Goal: Task Accomplishment & Management: Manage account settings

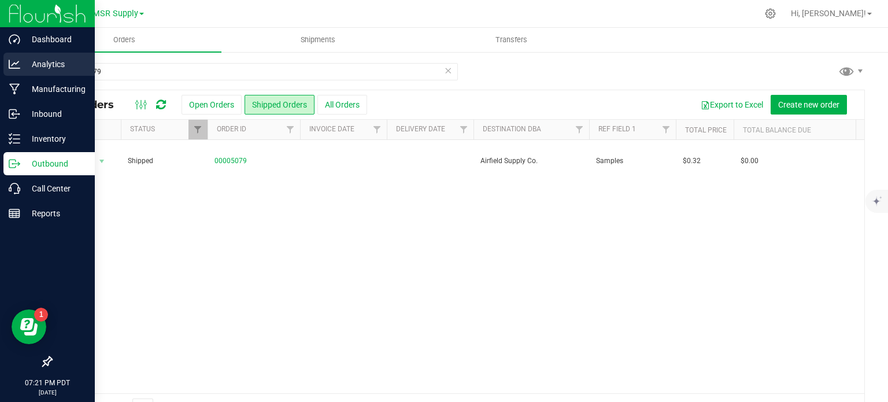
click at [25, 58] on p "Analytics" at bounding box center [54, 64] width 69 height 14
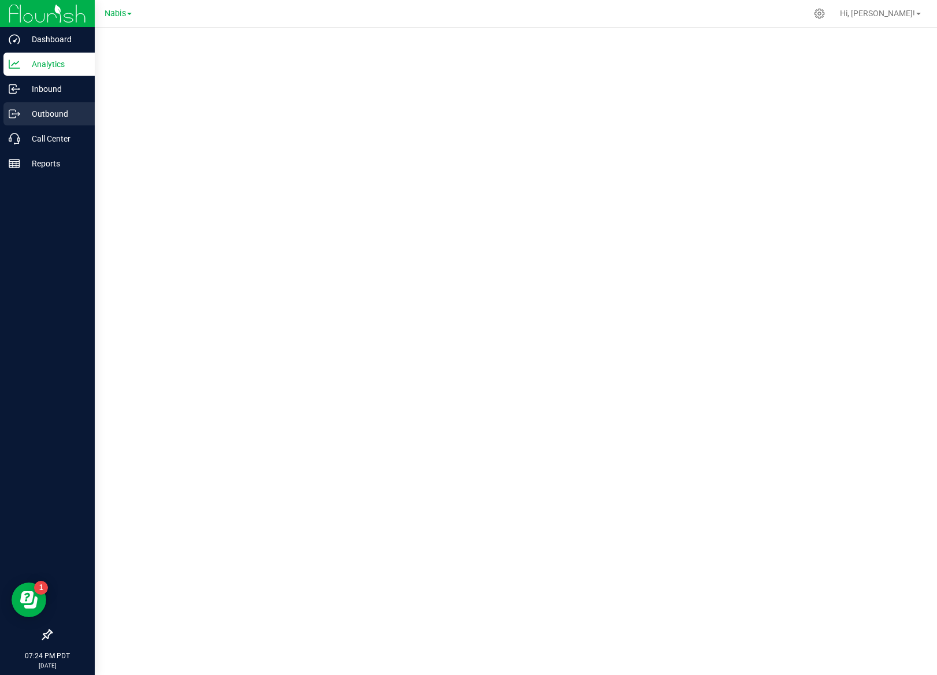
click at [23, 119] on p "Outbound" at bounding box center [54, 114] width 69 height 14
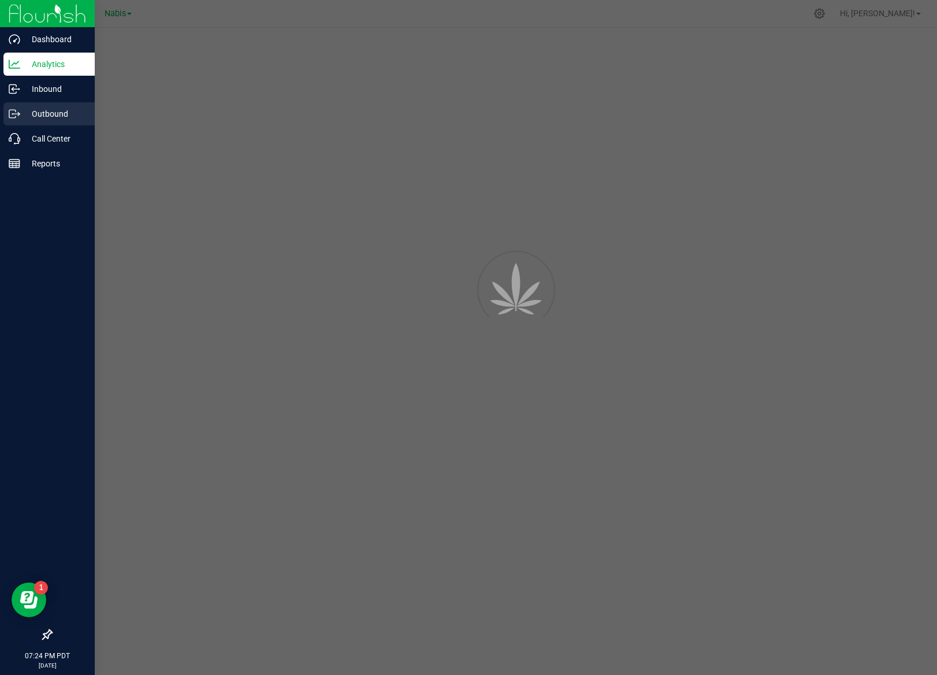
click at [23, 119] on p "Outbound" at bounding box center [54, 114] width 69 height 14
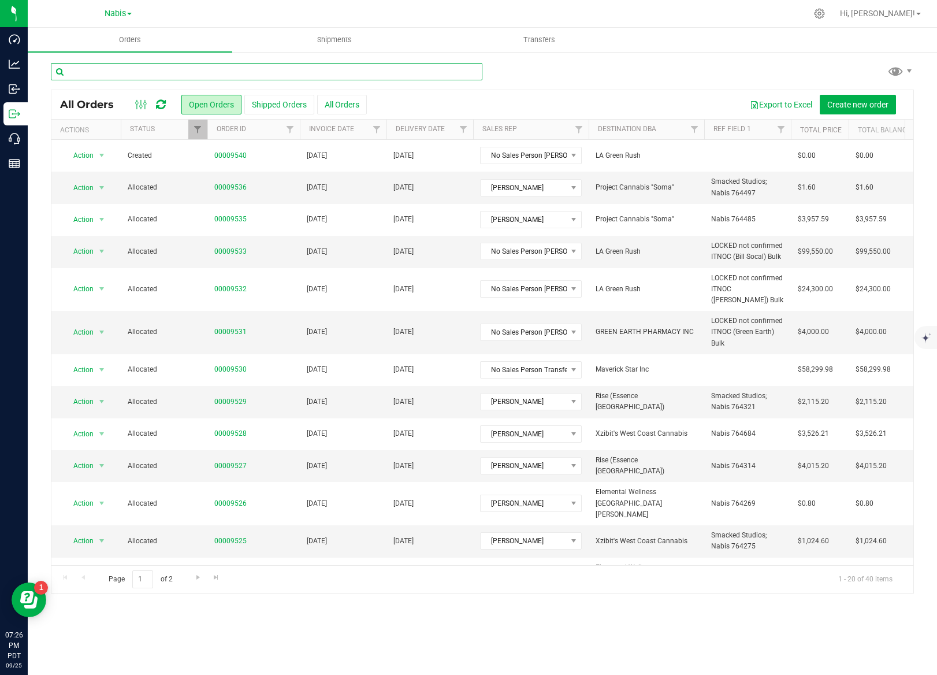
click at [169, 66] on input "text" at bounding box center [267, 71] width 432 height 17
type input "9063"
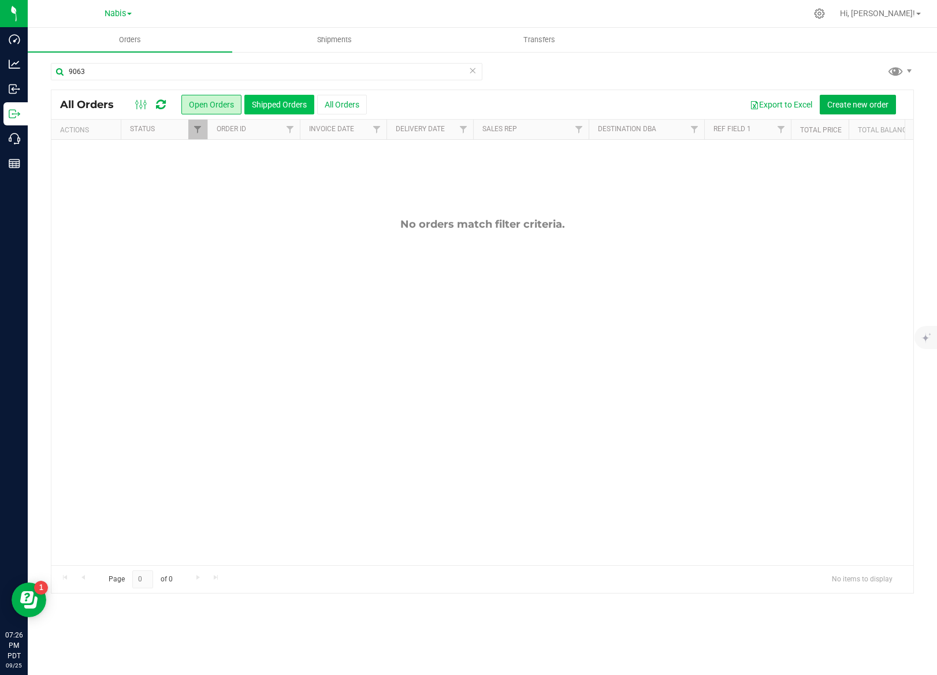
click at [265, 112] on button "Shipped Orders" at bounding box center [279, 105] width 70 height 20
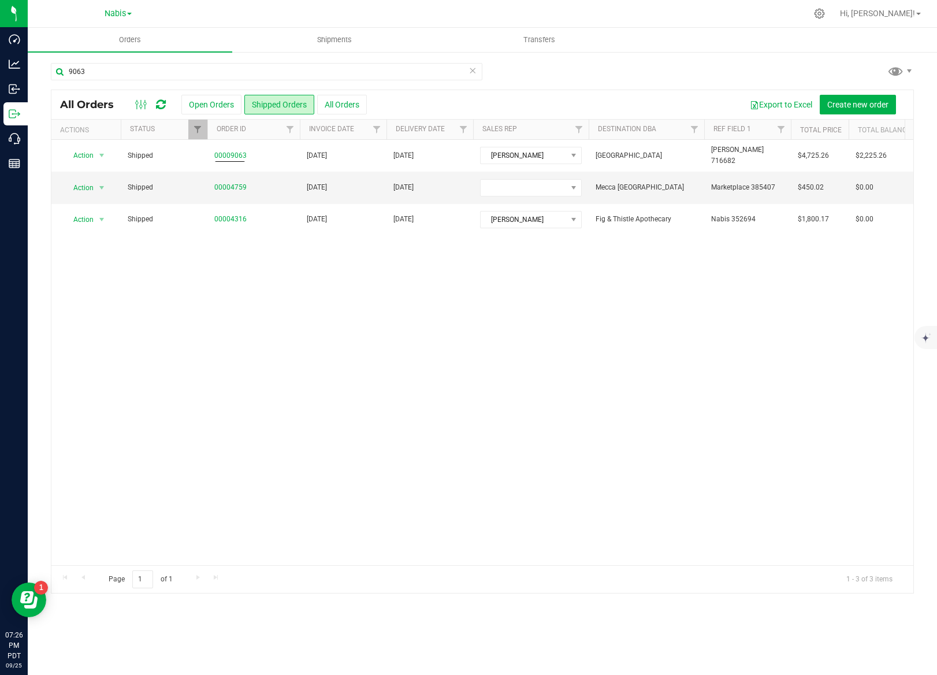
click at [127, 85] on div "9063" at bounding box center [267, 76] width 432 height 27
click at [112, 69] on input "9063" at bounding box center [267, 71] width 432 height 17
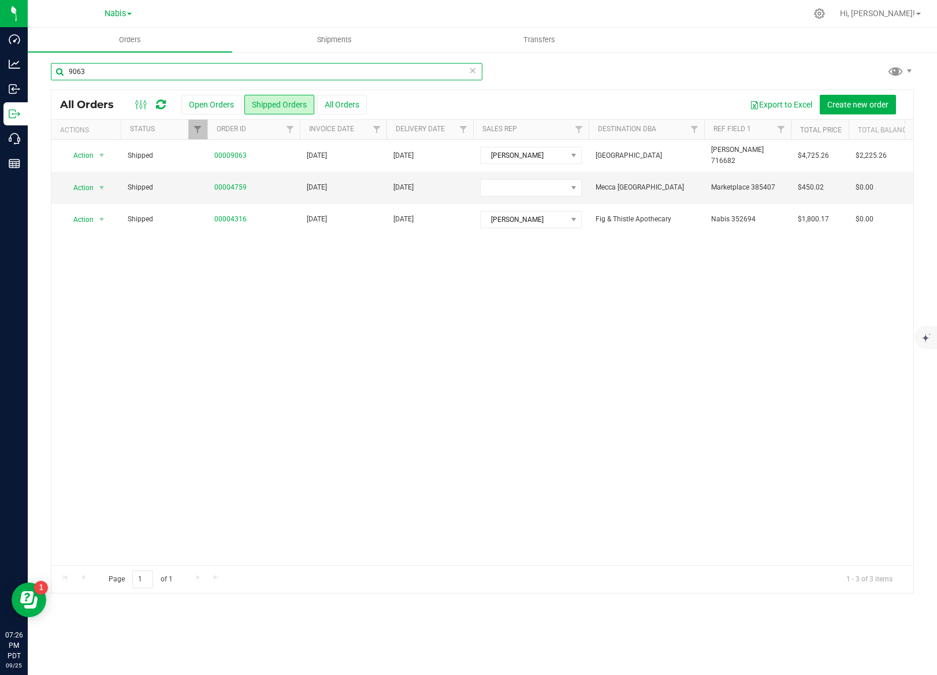
click at [112, 69] on input "9063" at bounding box center [267, 71] width 432 height 17
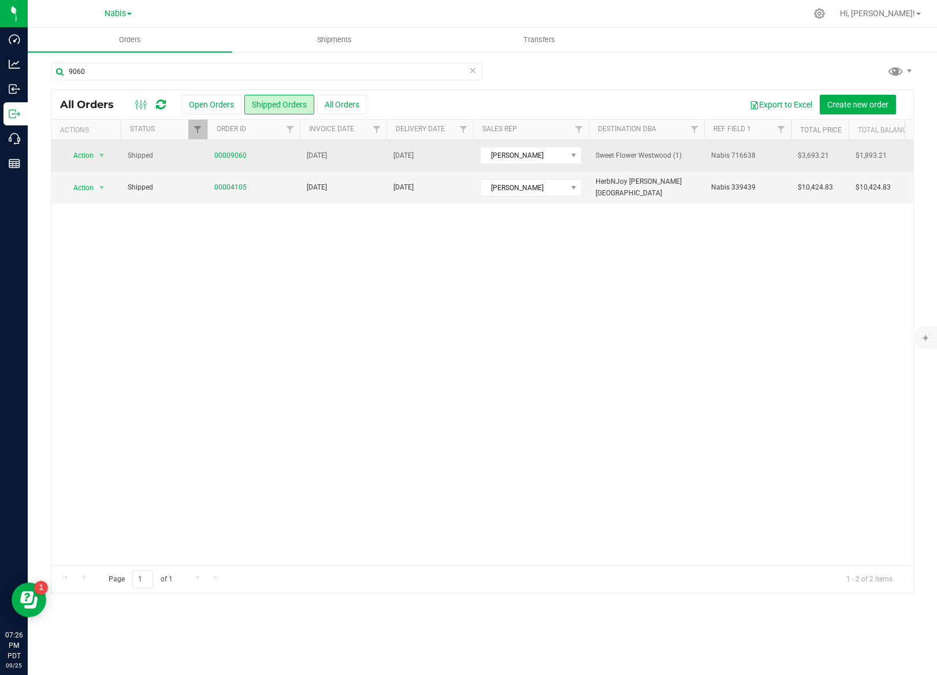
drag, startPoint x: 231, startPoint y: 157, endPoint x: 243, endPoint y: 166, distance: 14.8
click at [243, 166] on td "00009060" at bounding box center [253, 156] width 92 height 32
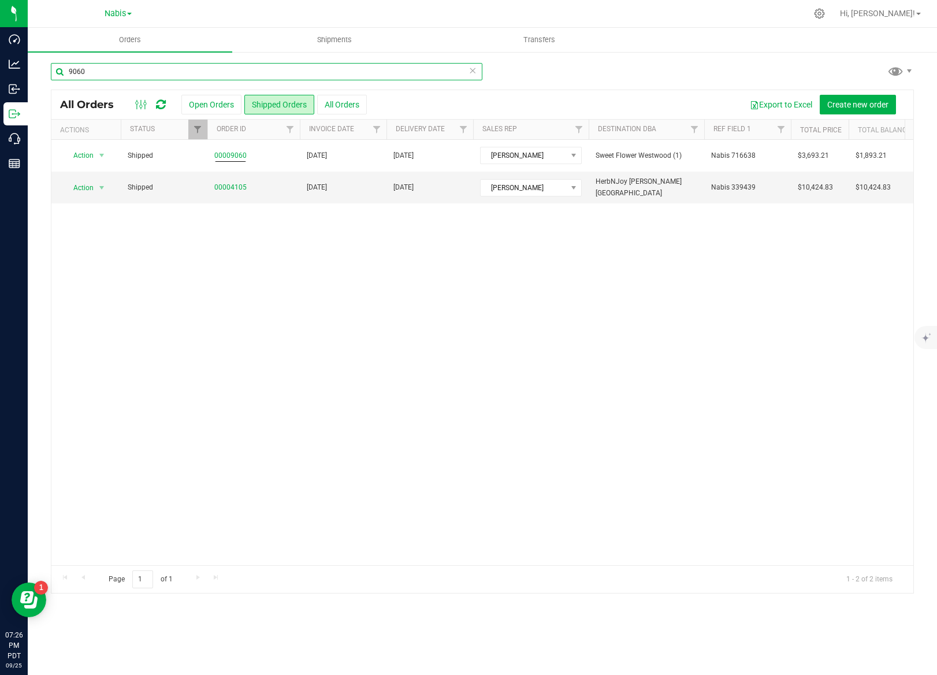
click at [139, 77] on input "9060" at bounding box center [267, 71] width 432 height 17
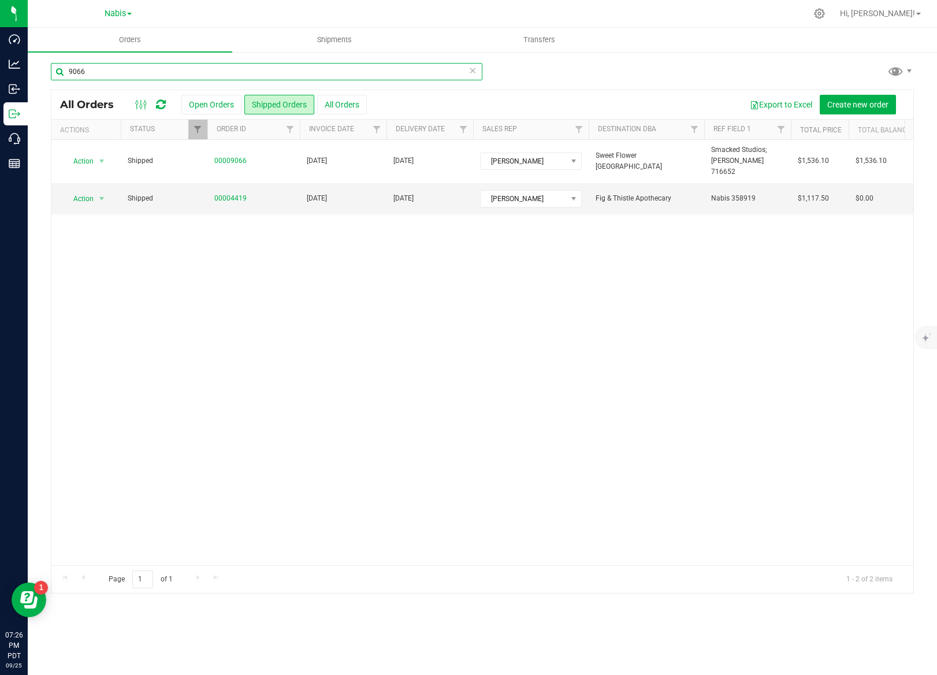
click at [154, 79] on input "9066" at bounding box center [267, 71] width 432 height 17
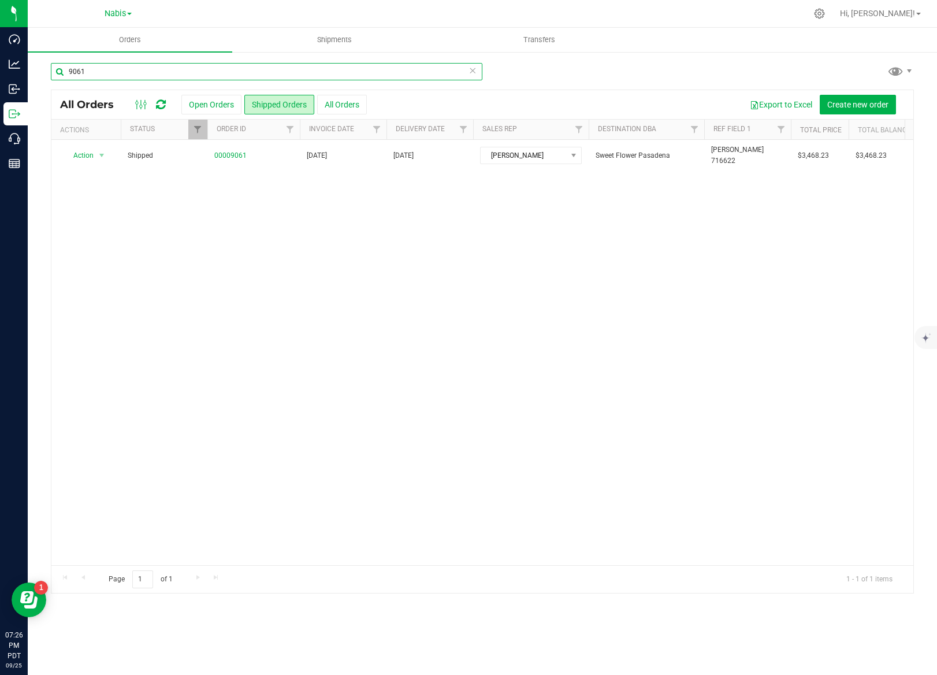
click at [193, 75] on input "9061" at bounding box center [267, 71] width 432 height 17
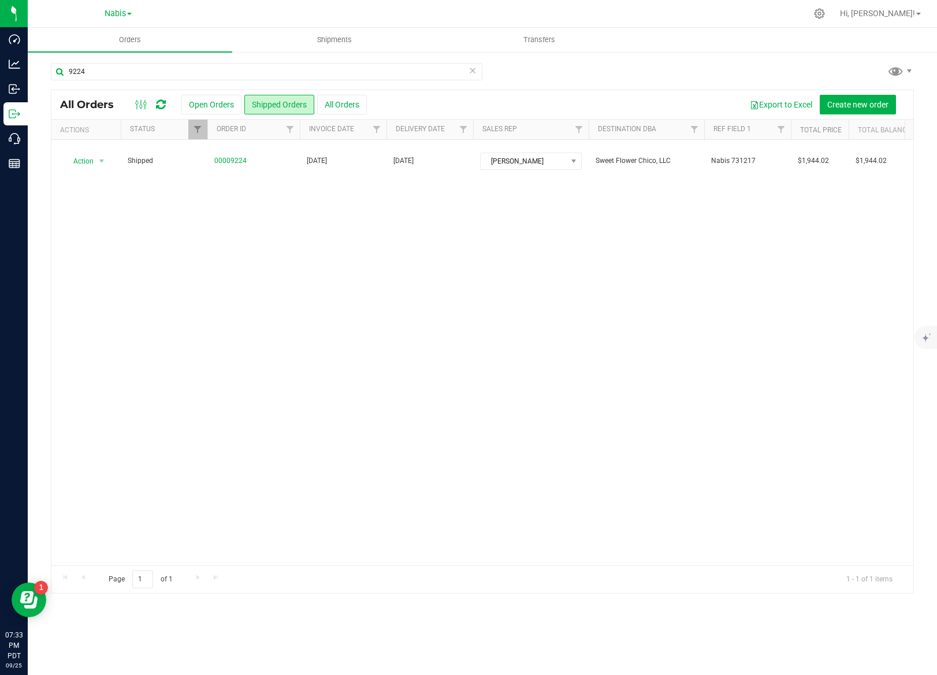
click at [189, 81] on div "9224" at bounding box center [267, 76] width 432 height 27
click at [204, 73] on input "9224" at bounding box center [267, 71] width 432 height 17
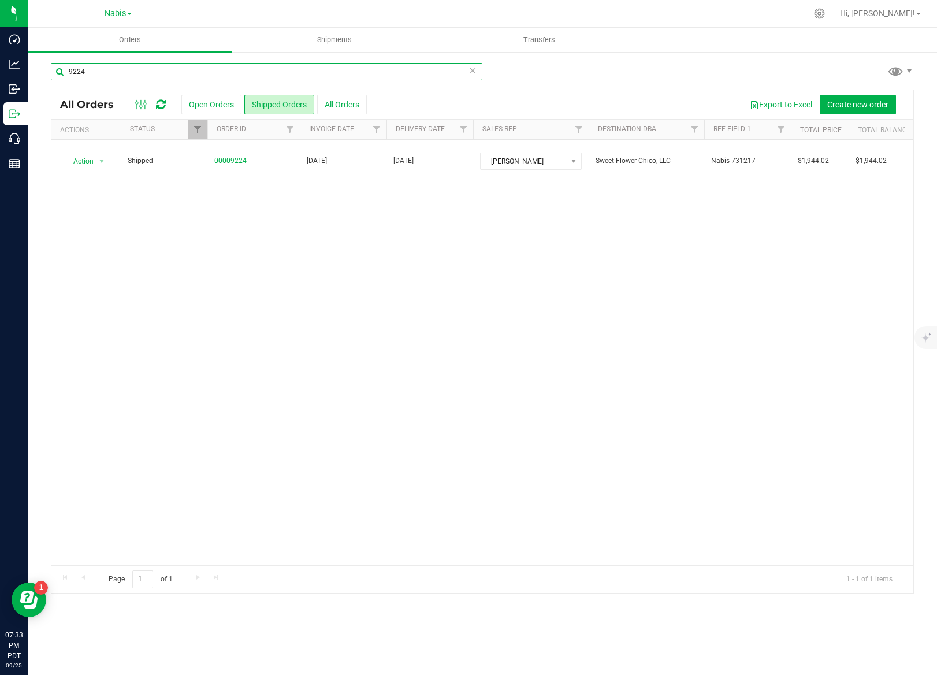
click at [204, 73] on input "9224" at bounding box center [267, 71] width 432 height 17
type input "8256"
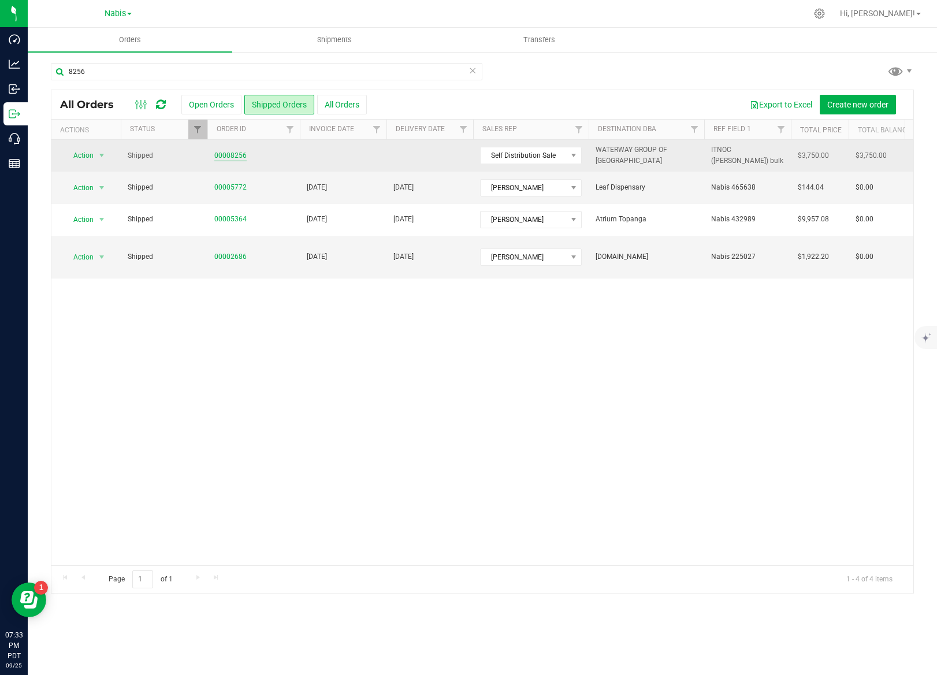
click at [242, 153] on link "00008256" at bounding box center [230, 155] width 32 height 11
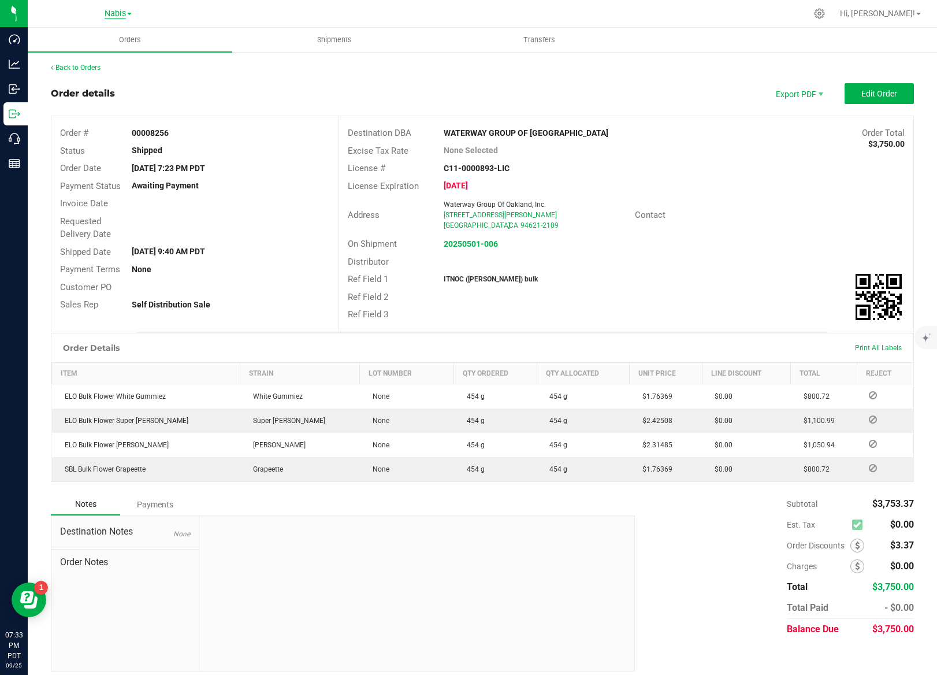
click at [110, 12] on span "Nabis" at bounding box center [115, 14] width 21 height 10
click at [111, 43] on link "MSR Supply" at bounding box center [118, 41] width 169 height 16
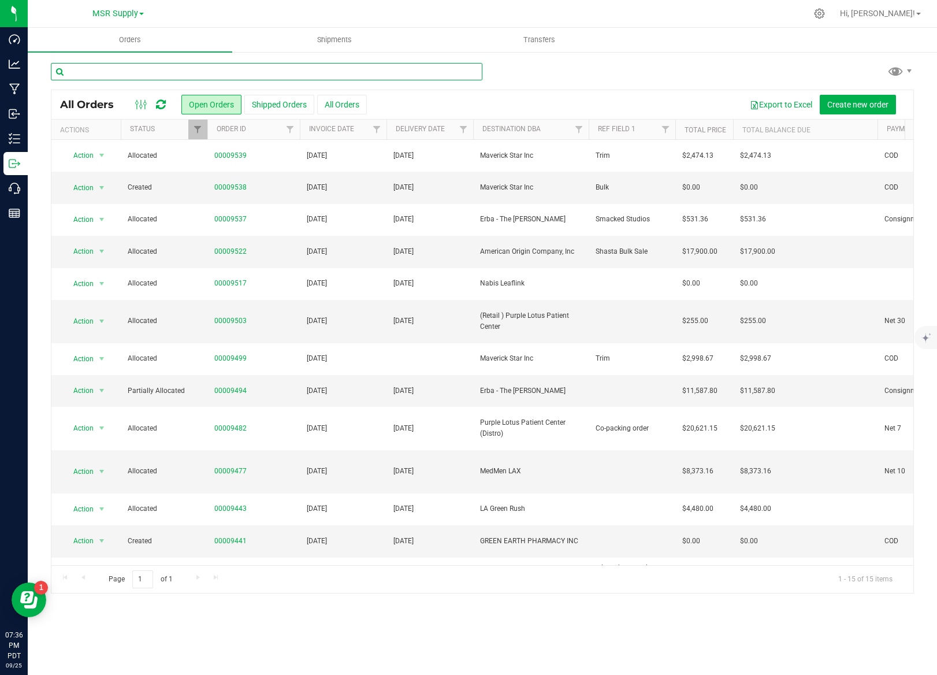
click at [228, 73] on input "text" at bounding box center [267, 71] width 432 height 17
paste input "00005685"
type input "00005685"
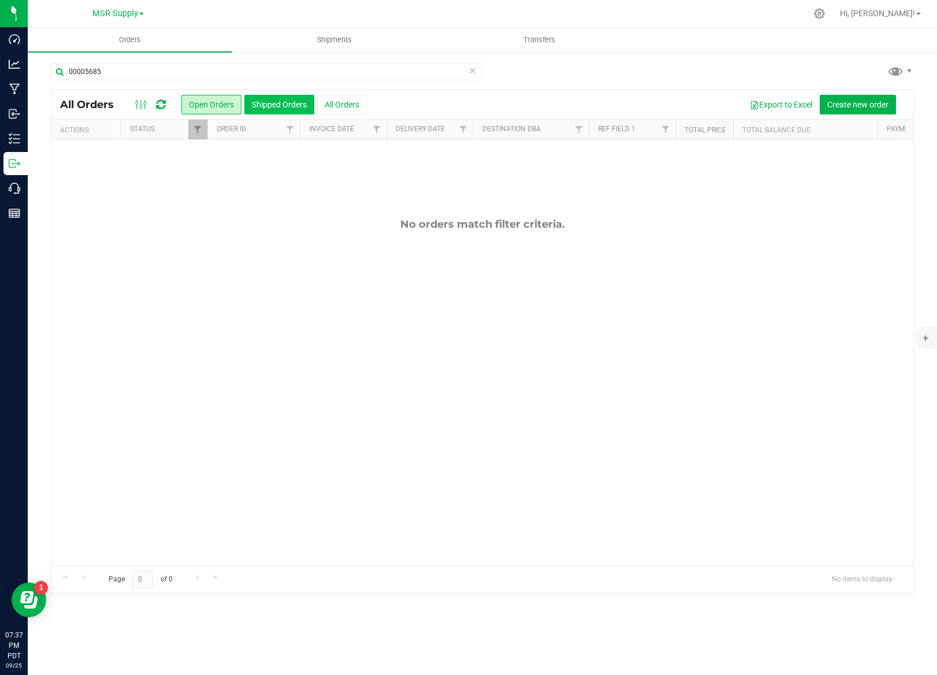
click at [271, 107] on button "Shipped Orders" at bounding box center [279, 105] width 70 height 20
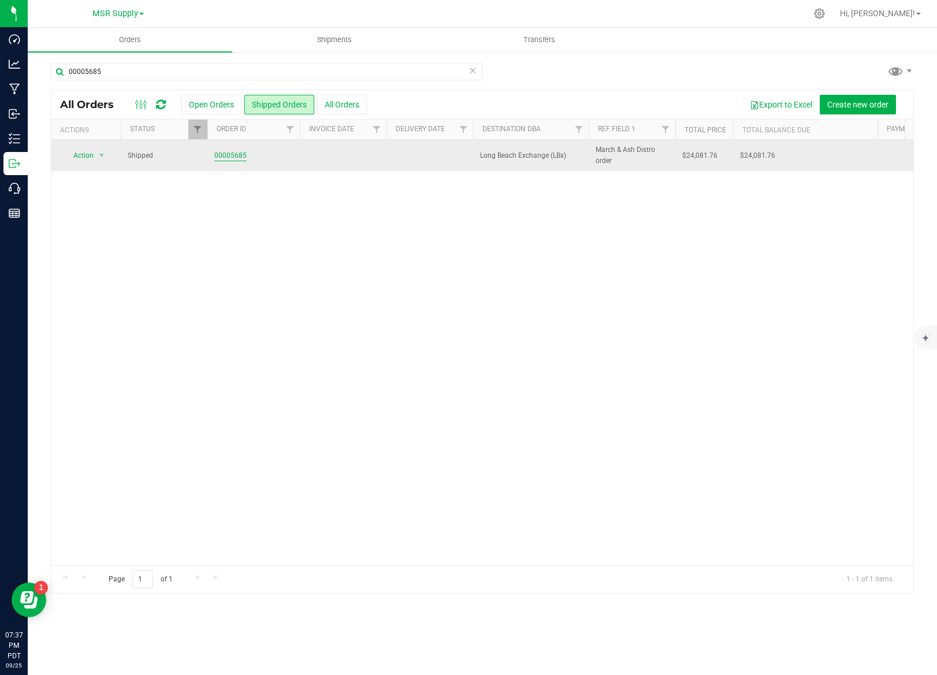
click at [239, 158] on link "00005685" at bounding box center [230, 155] width 32 height 11
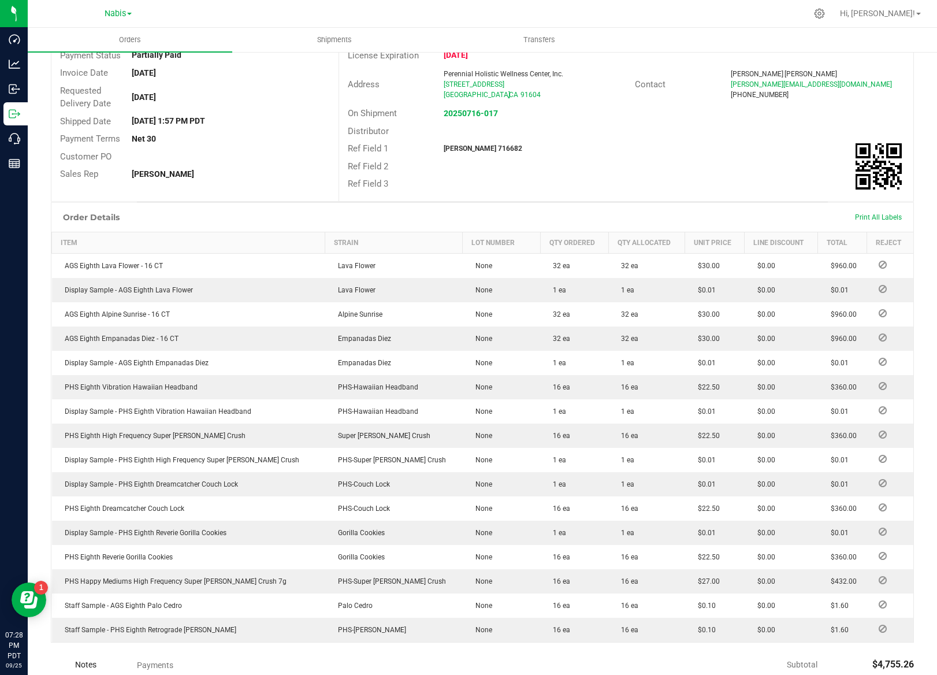
scroll to position [299, 0]
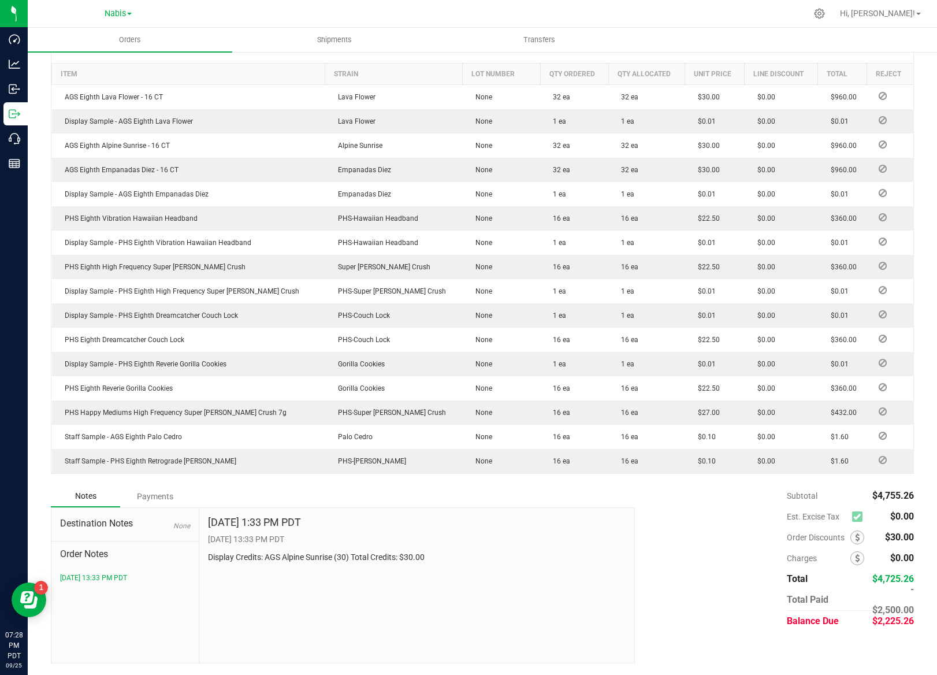
click at [161, 502] on div "Payments" at bounding box center [154, 496] width 69 height 21
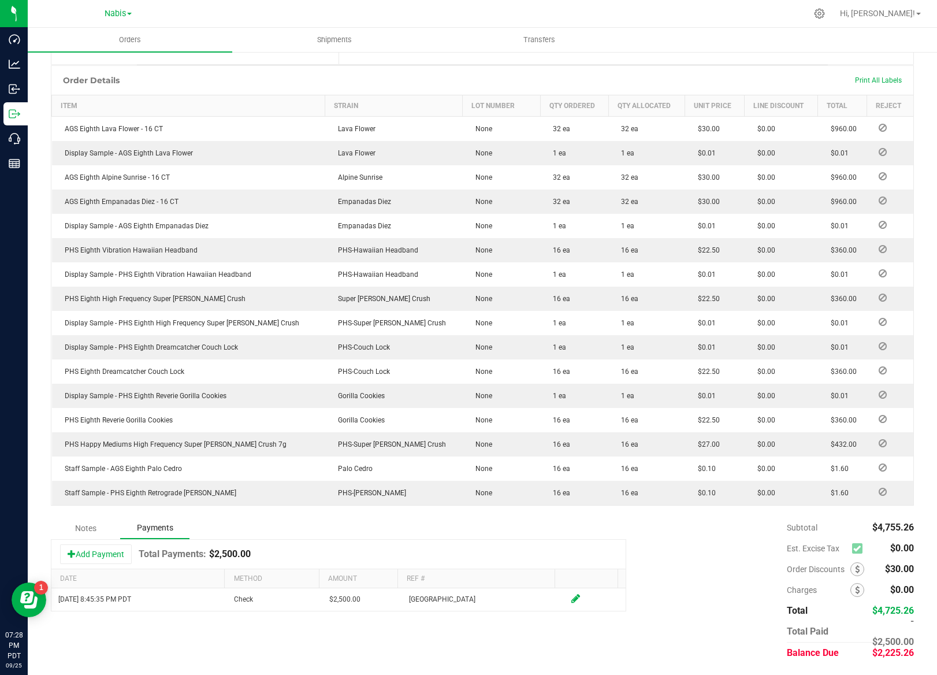
scroll to position [268, 0]
click at [115, 550] on button "Add Payment" at bounding box center [96, 554] width 72 height 20
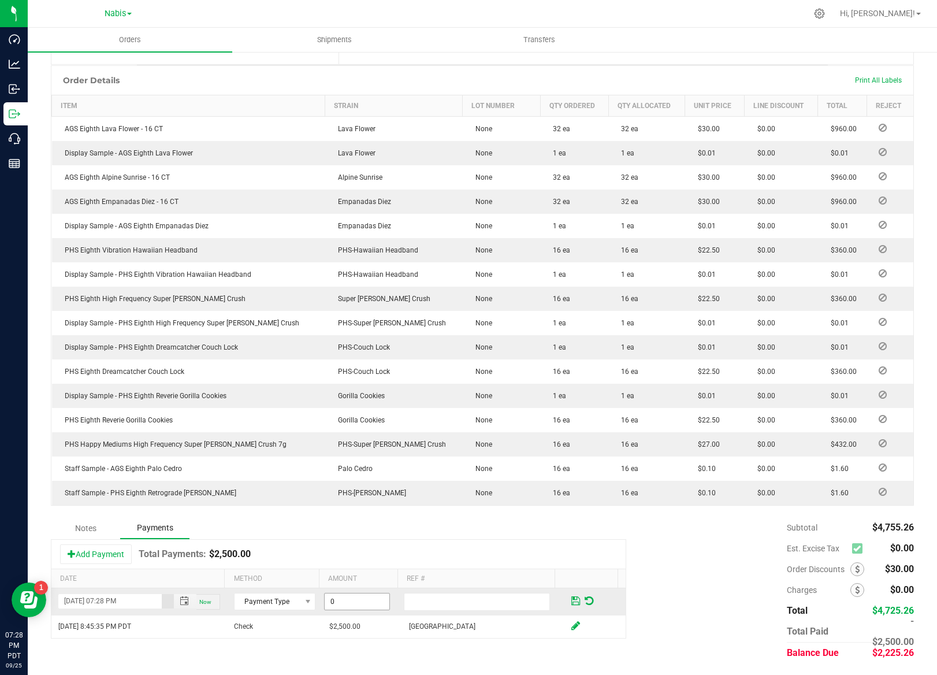
click at [353, 605] on input "0" at bounding box center [357, 602] width 65 height 16
paste input "2225.26"
type input "$2,225.26"
click at [435, 604] on input "text" at bounding box center [477, 602] width 146 height 18
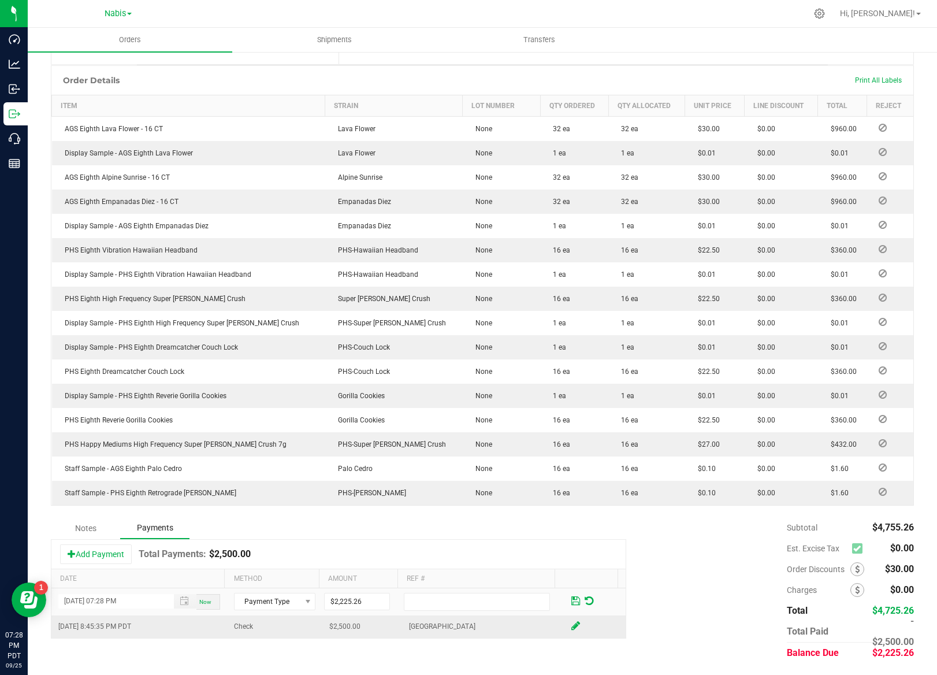
click at [431, 619] on td "Sweet Flower Studio City" at bounding box center [482, 626] width 160 height 22
copy td "Sweet Flower Studio City"
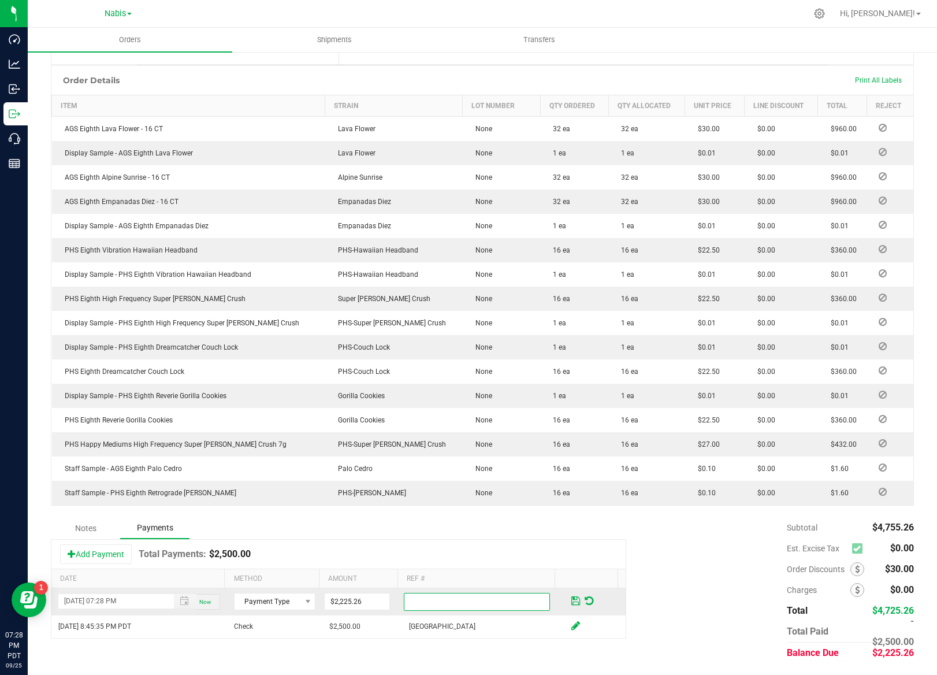
click at [426, 608] on input "text" at bounding box center [477, 602] width 146 height 18
paste input "Sweet Flower Studio City"
type input "Sweet Flower Studio City"
click at [259, 603] on span "Payment Type" at bounding box center [268, 602] width 66 height 16
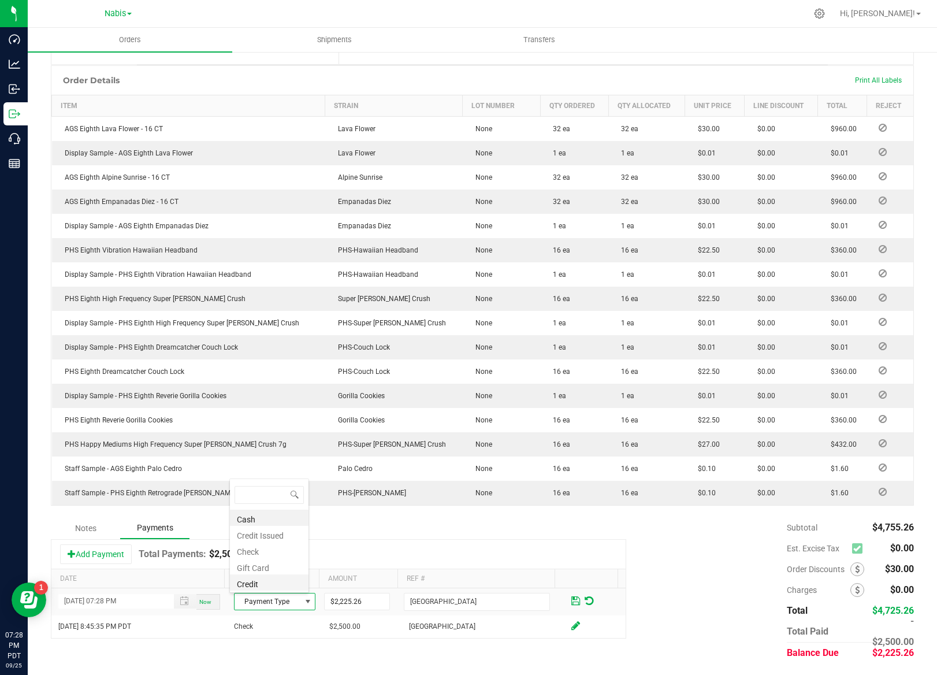
scroll to position [17, 79]
click at [251, 552] on li "Check" at bounding box center [269, 550] width 79 height 16
click at [83, 597] on input "09/25/2025 07:28 PM" at bounding box center [109, 601] width 103 height 14
type input "09/19/2025 07:28 PM"
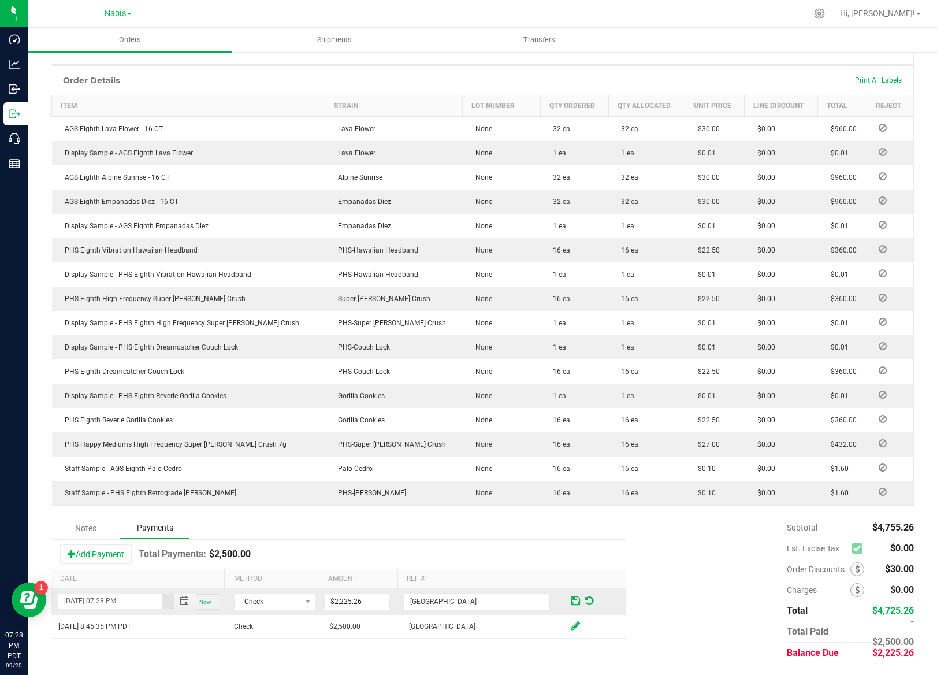
click at [562, 606] on td at bounding box center [594, 601] width 64 height 27
click at [572, 601] on span at bounding box center [576, 601] width 9 height 10
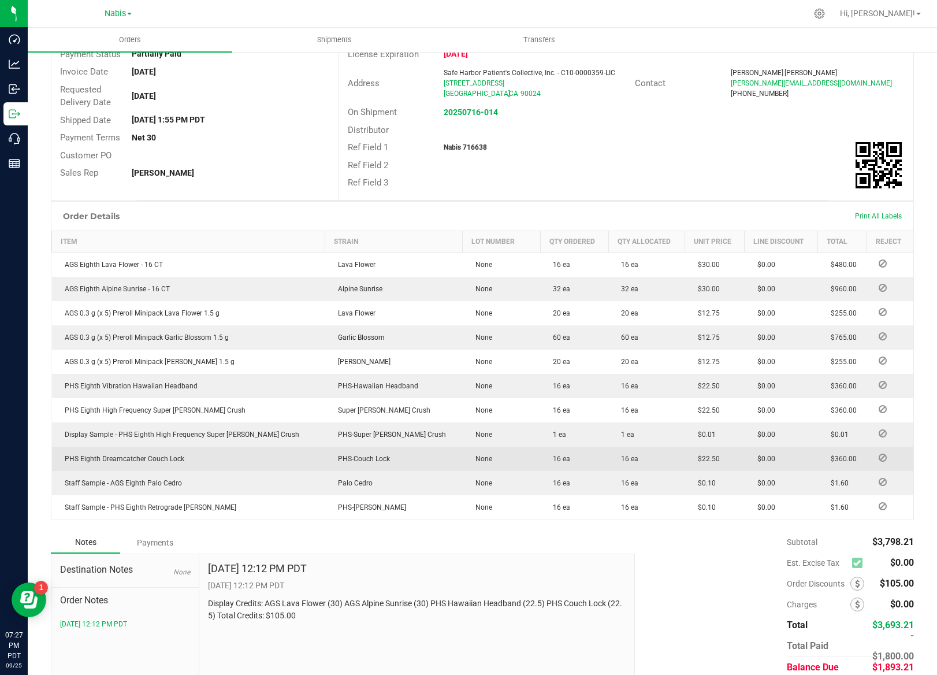
scroll to position [178, 0]
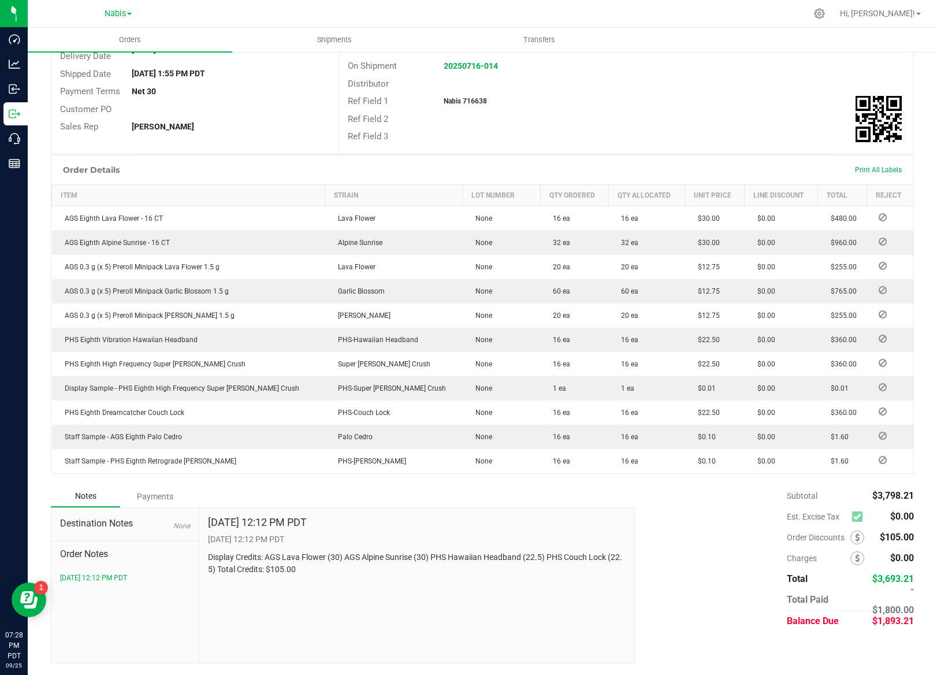
drag, startPoint x: 149, startPoint y: 502, endPoint x: 111, endPoint y: 511, distance: 39.2
click at [151, 501] on div "Payments" at bounding box center [154, 496] width 69 height 21
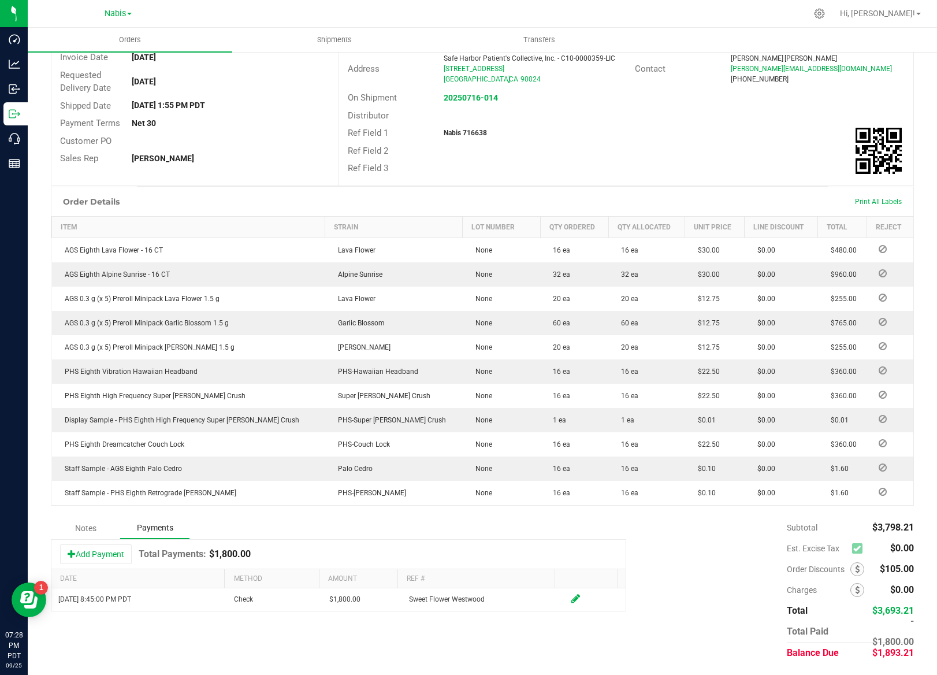
scroll to position [146, 0]
click at [104, 545] on button "Add Payment" at bounding box center [96, 554] width 72 height 20
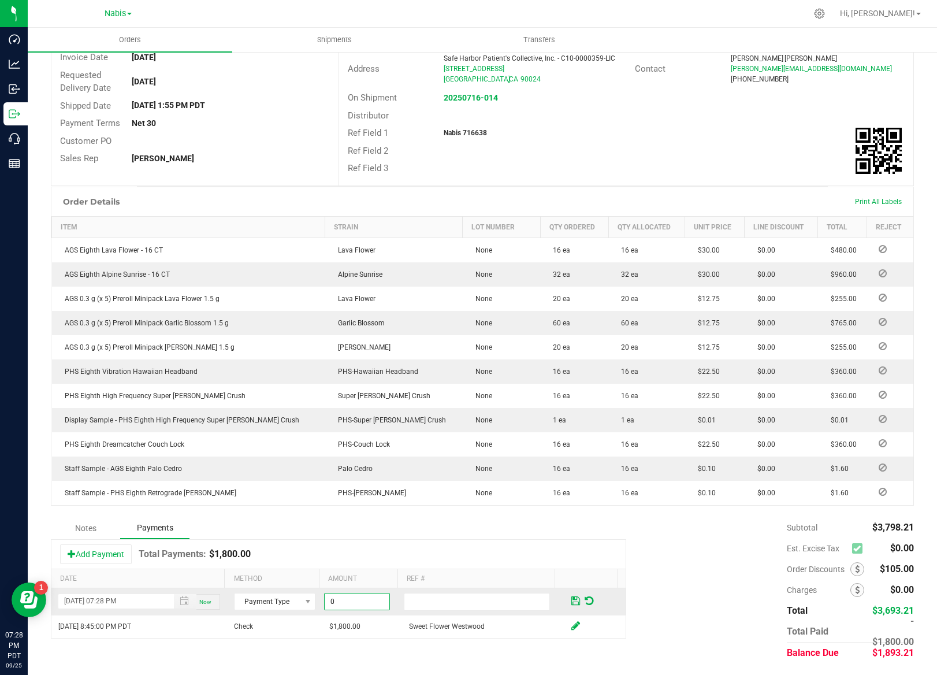
click at [360, 602] on input "0" at bounding box center [357, 602] width 65 height 16
paste input "1893.21"
type input "$1,893.21"
click at [414, 597] on input "text" at bounding box center [477, 602] width 146 height 18
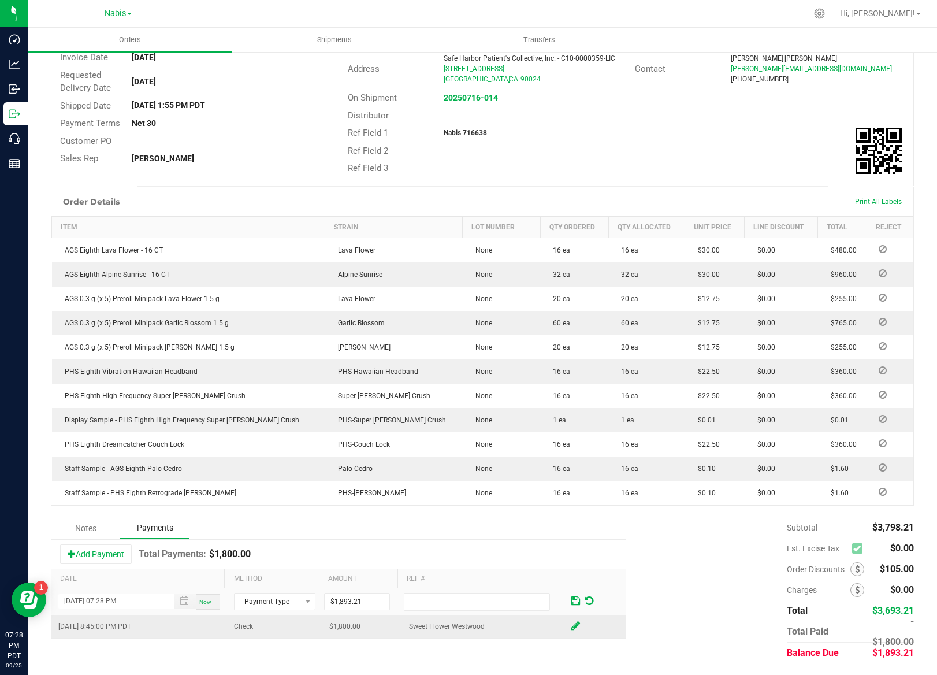
click at [447, 624] on td "Sweet Flower Westwood" at bounding box center [482, 626] width 160 height 22
copy td "Sweet Flower Westwood"
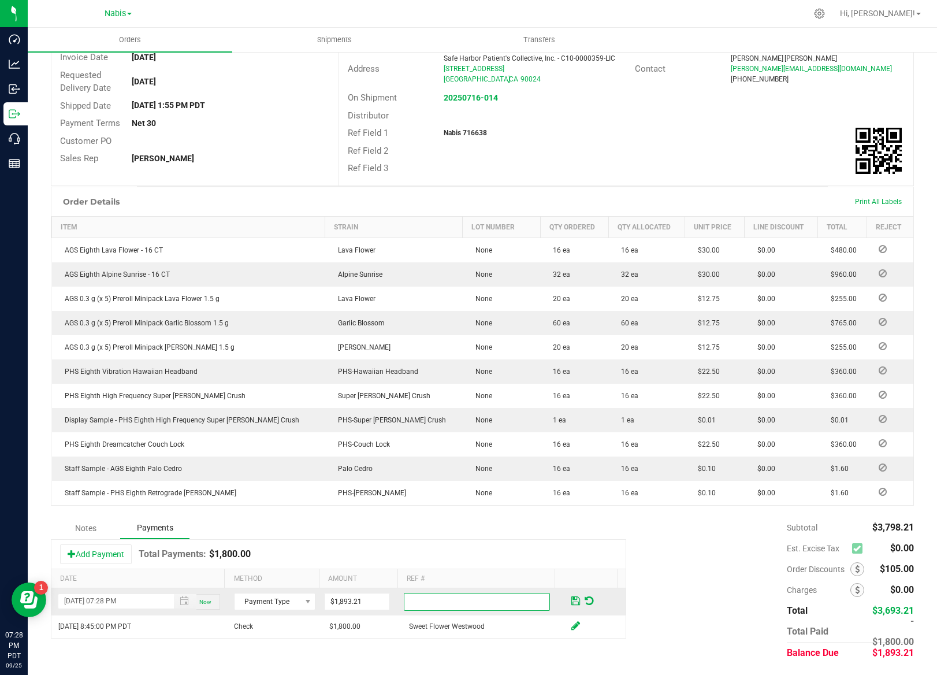
click at [447, 608] on input "text" at bounding box center [477, 602] width 146 height 18
paste input "Sweet Flower Westwood"
type input "Sweet Flower Westwood"
click at [271, 605] on span "Payment Type" at bounding box center [268, 602] width 66 height 16
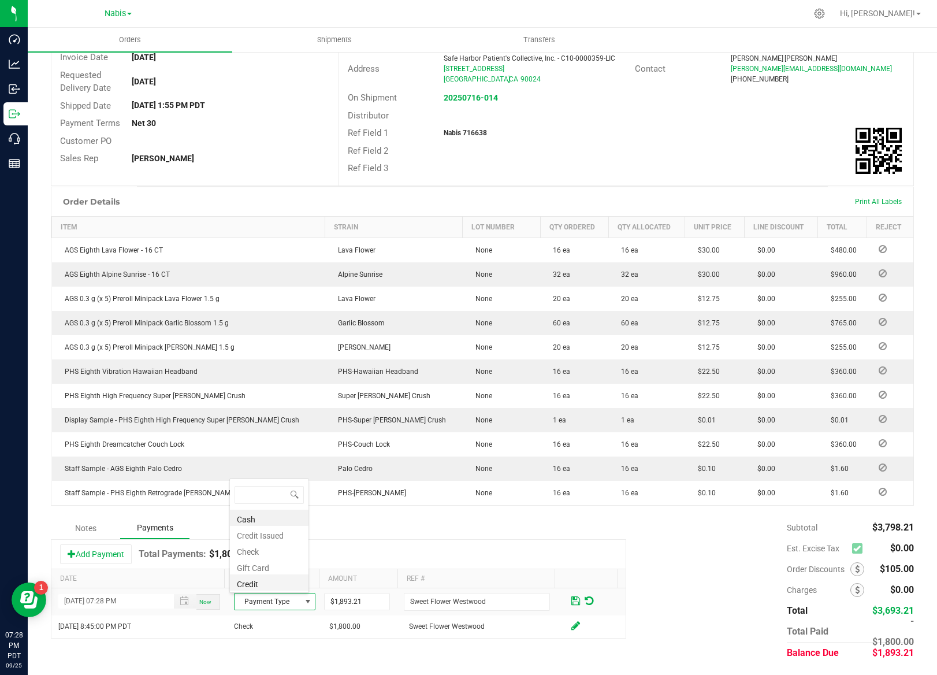
scroll to position [17, 79]
click at [271, 555] on li "Check" at bounding box center [269, 550] width 79 height 16
click at [78, 602] on input "09/25/2025 07:28 PM" at bounding box center [109, 601] width 103 height 14
type input "09/19/2025 07:28 PM"
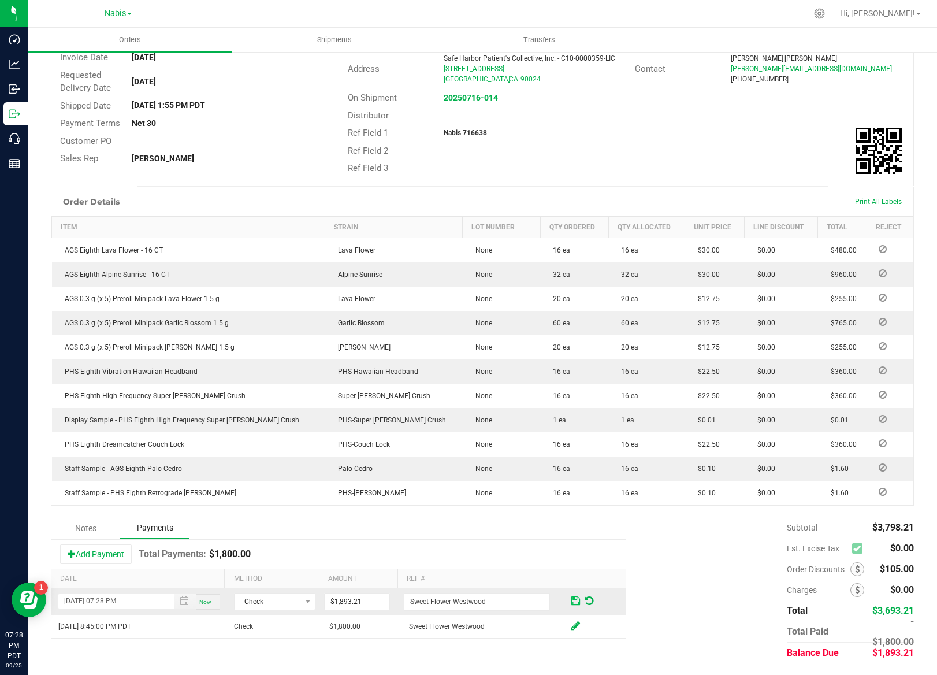
click at [569, 603] on span at bounding box center [575, 600] width 13 height 17
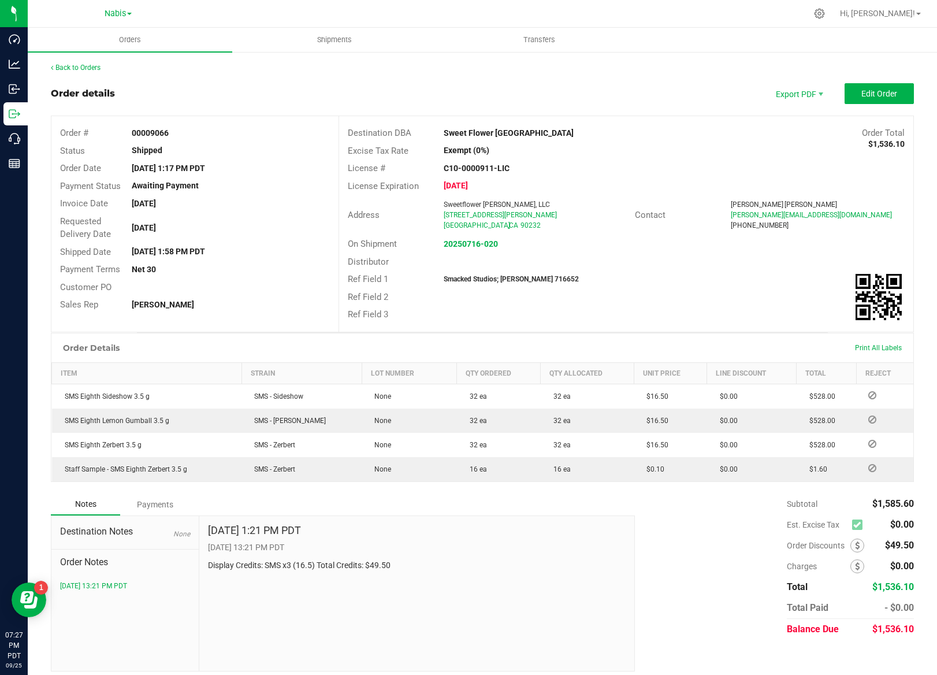
click at [149, 518] on div "Destination Notes None Order Notes [DATE] 13:21 PM PDT" at bounding box center [125, 593] width 148 height 155
click at [149, 503] on div "Payments" at bounding box center [154, 504] width 69 height 21
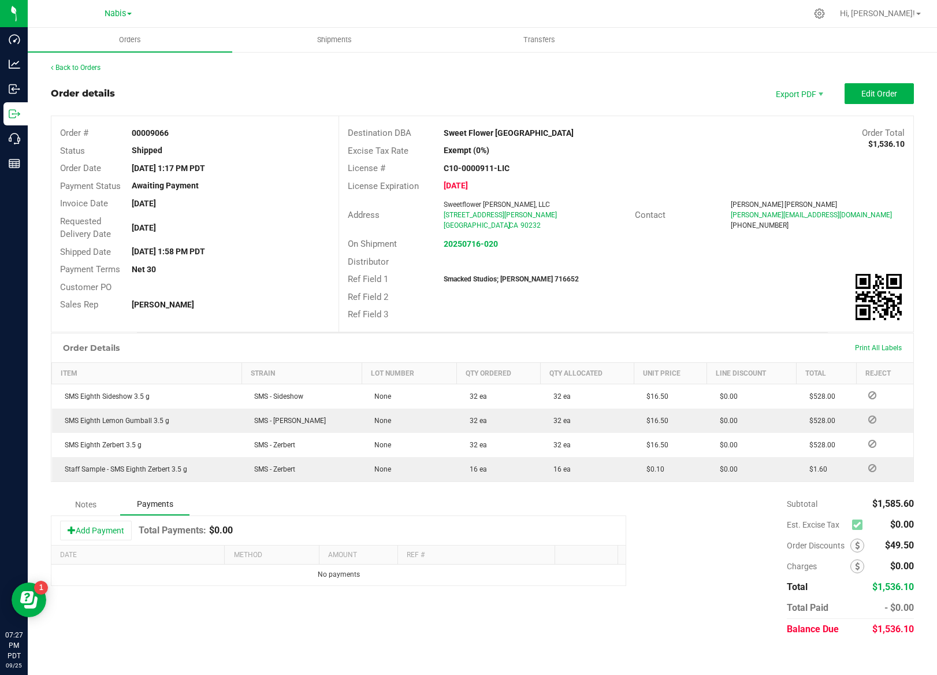
click at [116, 549] on th "Date" at bounding box center [137, 556] width 173 height 20
click at [114, 532] on button "Add Payment" at bounding box center [96, 531] width 72 height 20
click at [379, 577] on input "0" at bounding box center [357, 578] width 65 height 16
paste input "1536.1"
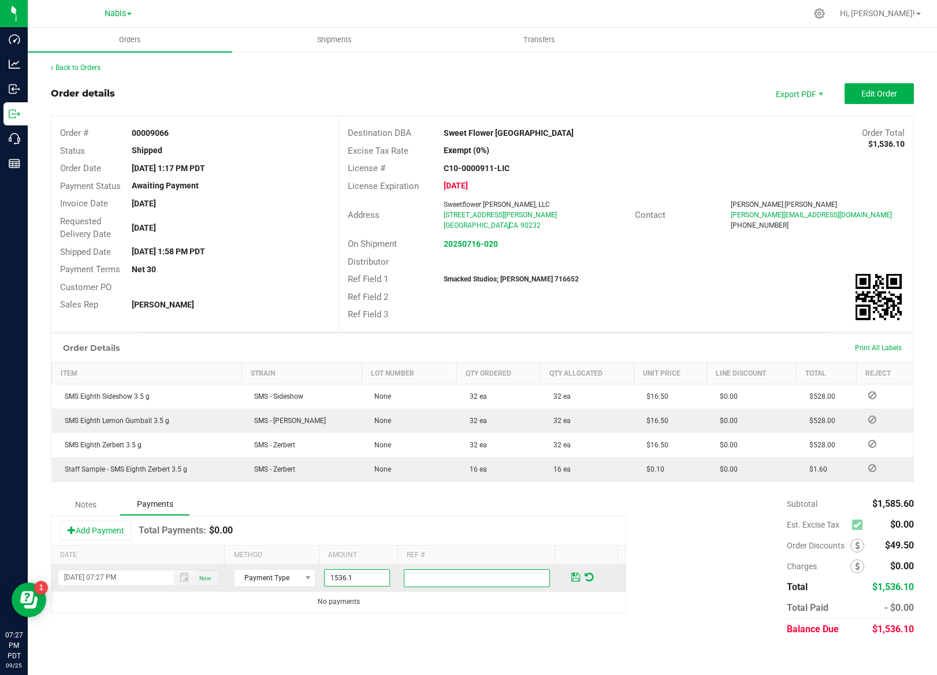
type input "$1,536.10"
click at [410, 578] on input "text" at bounding box center [477, 578] width 146 height 18
type input "nabis"
click at [259, 577] on span "Payment Type" at bounding box center [268, 578] width 66 height 16
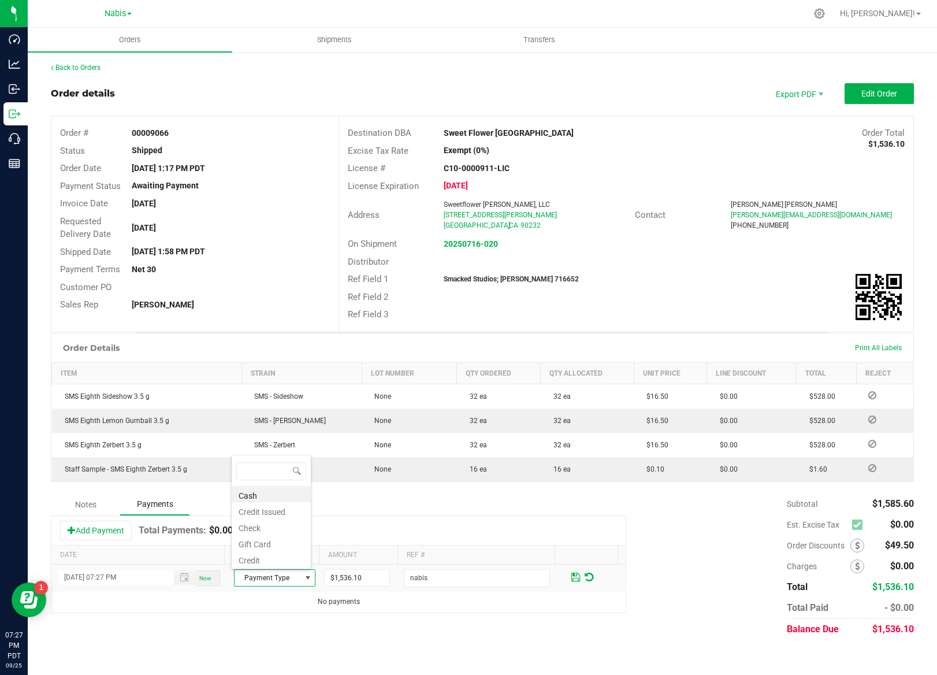
drag, startPoint x: 264, startPoint y: 529, endPoint x: 179, endPoint y: 546, distance: 86.5
click at [258, 529] on li "Check" at bounding box center [271, 526] width 79 height 16
click at [86, 574] on input "[DATE] 07:27 PM" at bounding box center [109, 577] width 103 height 14
click at [77, 582] on input "[DATE] 07:27 PM" at bounding box center [109, 577] width 103 height 14
type input "[DATE] 07:27 PM"
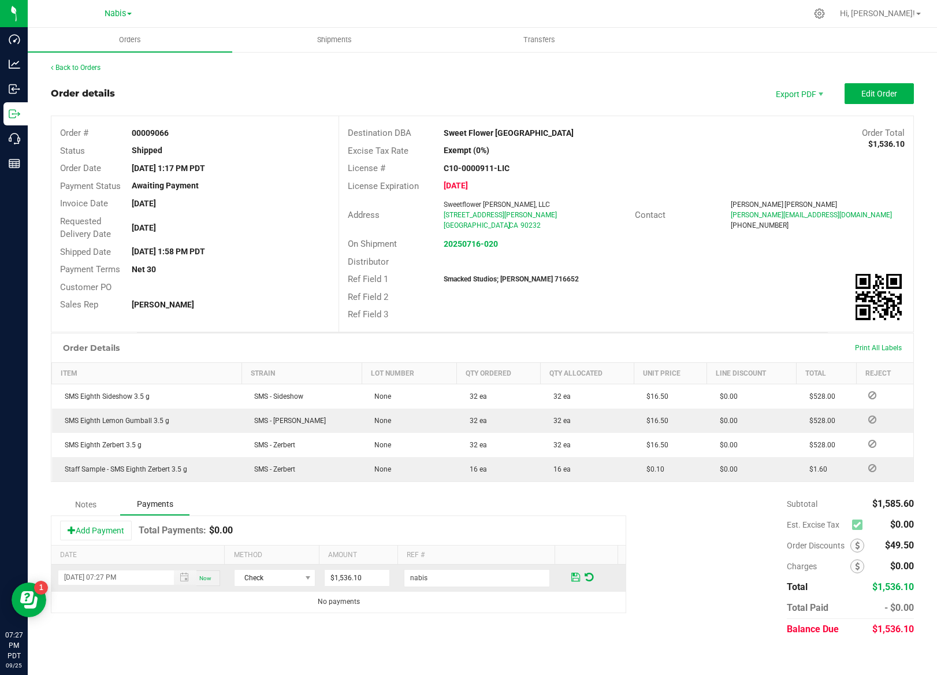
click at [572, 576] on span at bounding box center [576, 577] width 9 height 10
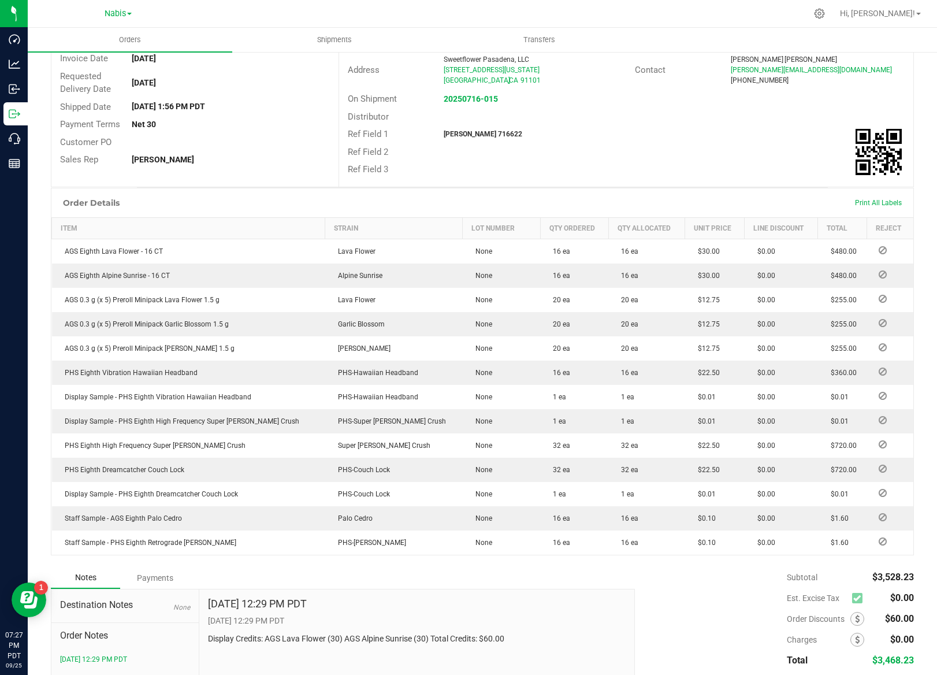
scroll to position [227, 0]
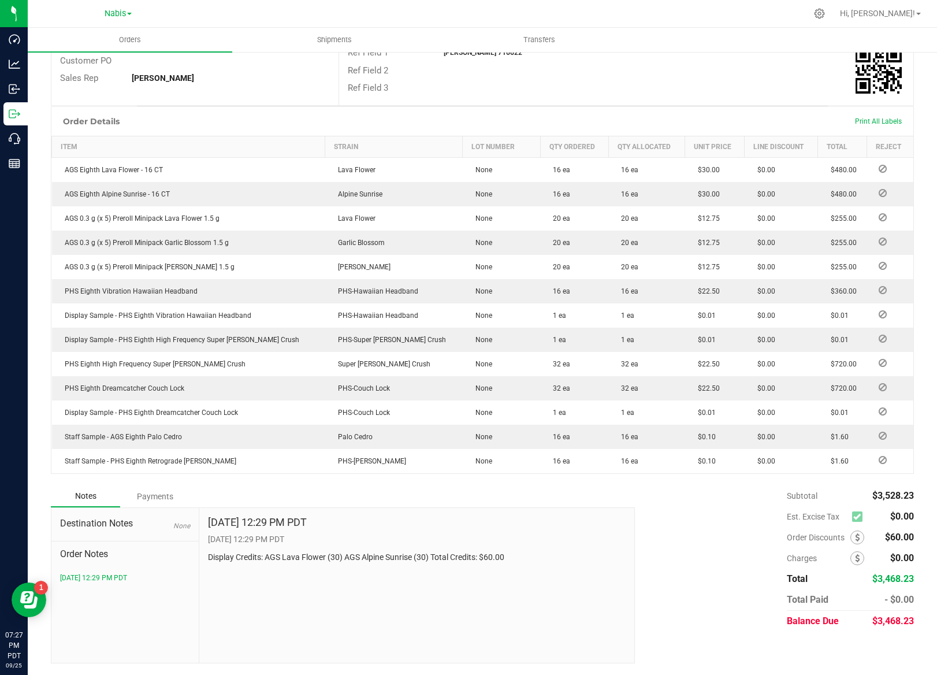
drag, startPoint x: 160, startPoint y: 490, endPoint x: 134, endPoint y: 525, distance: 43.0
click at [160, 490] on div "Payments" at bounding box center [154, 496] width 69 height 21
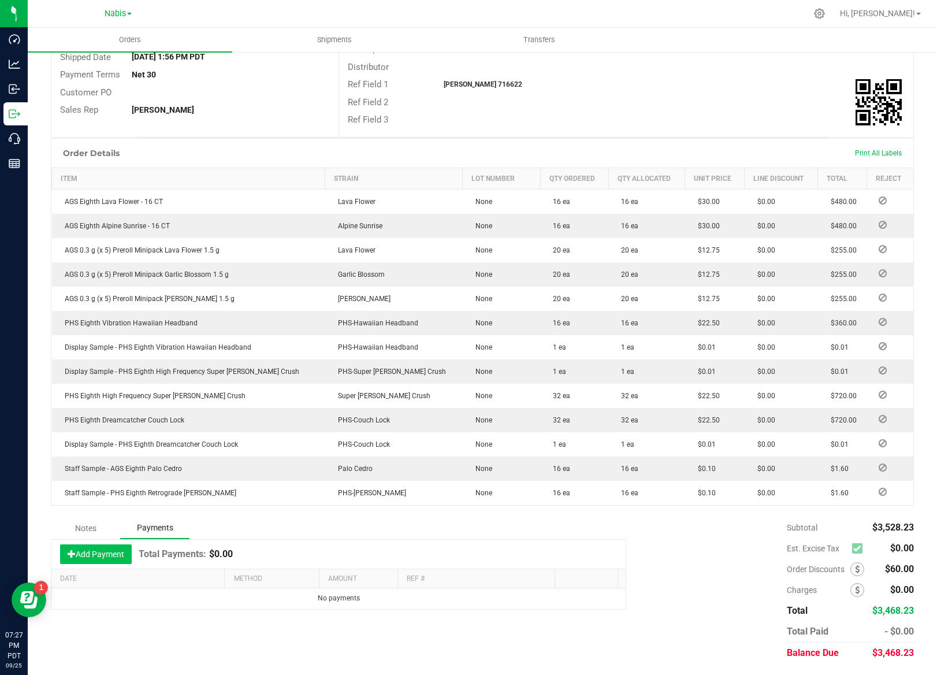
scroll to position [195, 0]
click at [106, 551] on button "Add Payment" at bounding box center [96, 554] width 72 height 20
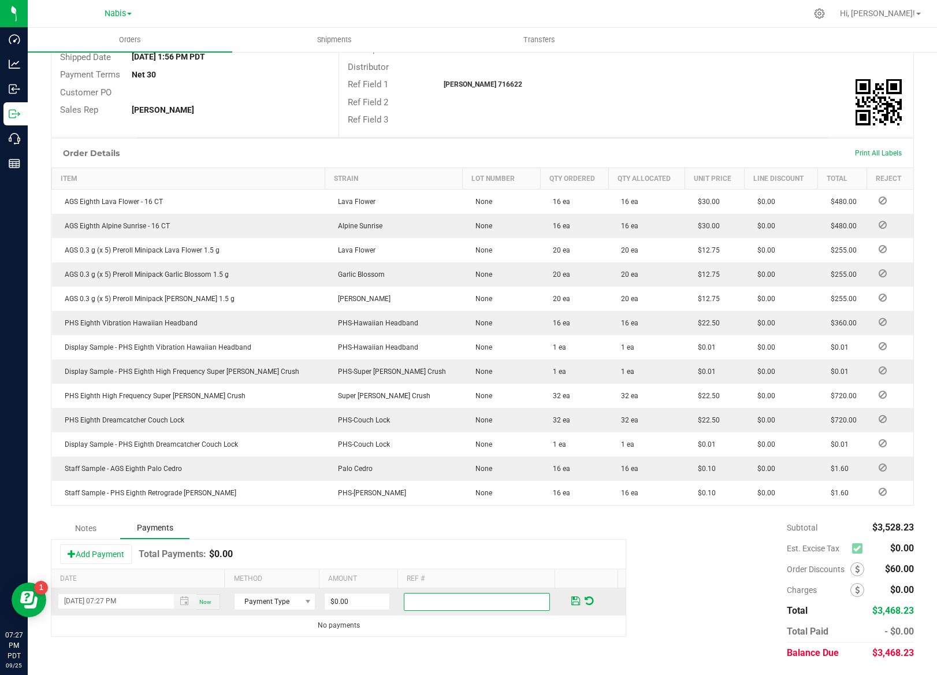
click at [426, 607] on input "text" at bounding box center [477, 602] width 146 height 18
click at [351, 599] on input "0" at bounding box center [357, 602] width 65 height 16
paste input "200"
type input "$2,000.00"
click at [428, 596] on input "text" at bounding box center [477, 602] width 146 height 18
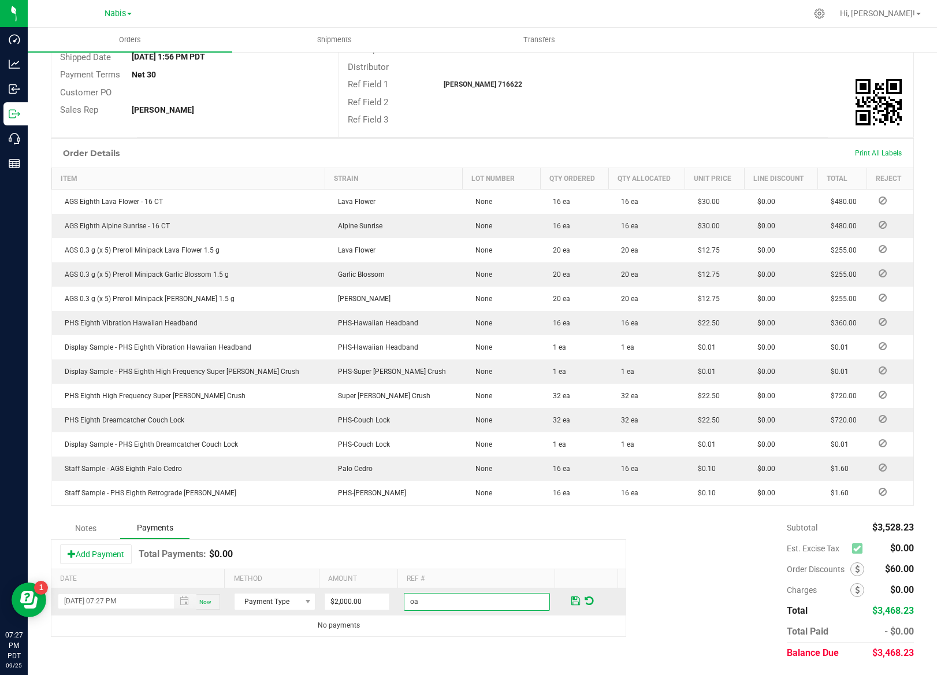
type input "o"
type input "partial sweet flower pasadena"
click at [301, 609] on span at bounding box center [308, 602] width 14 height 16
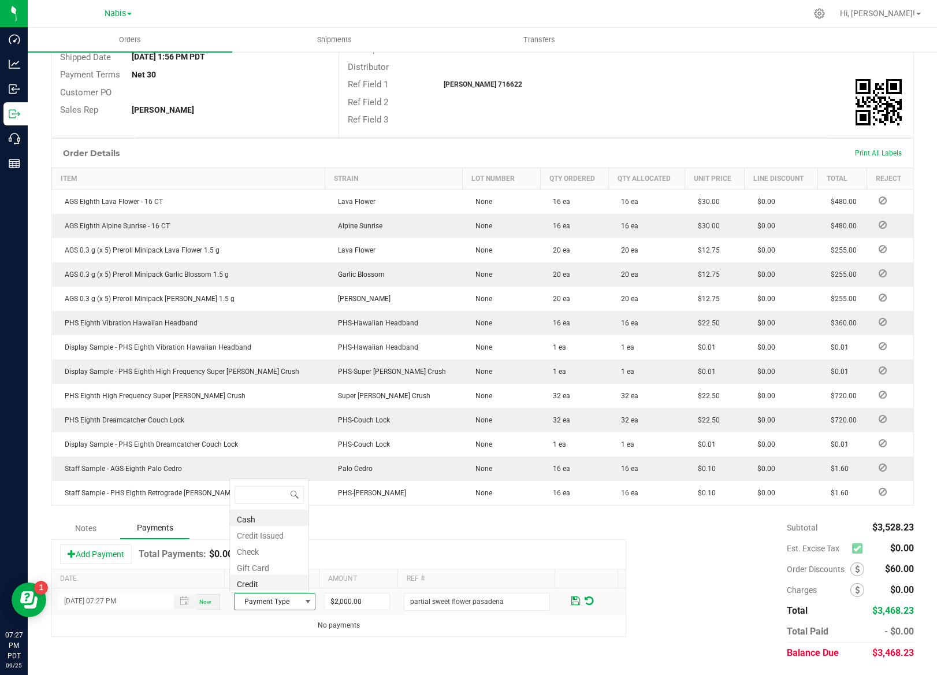
scroll to position [17, 79]
click at [247, 554] on li "Check" at bounding box center [269, 550] width 79 height 16
click at [84, 604] on input "09/25/2025 07:27 PM" at bounding box center [109, 601] width 103 height 14
click at [80, 602] on input "09/25/2025 07:27 PM" at bounding box center [109, 601] width 103 height 14
type input "09/19/2025 07:27 PM"
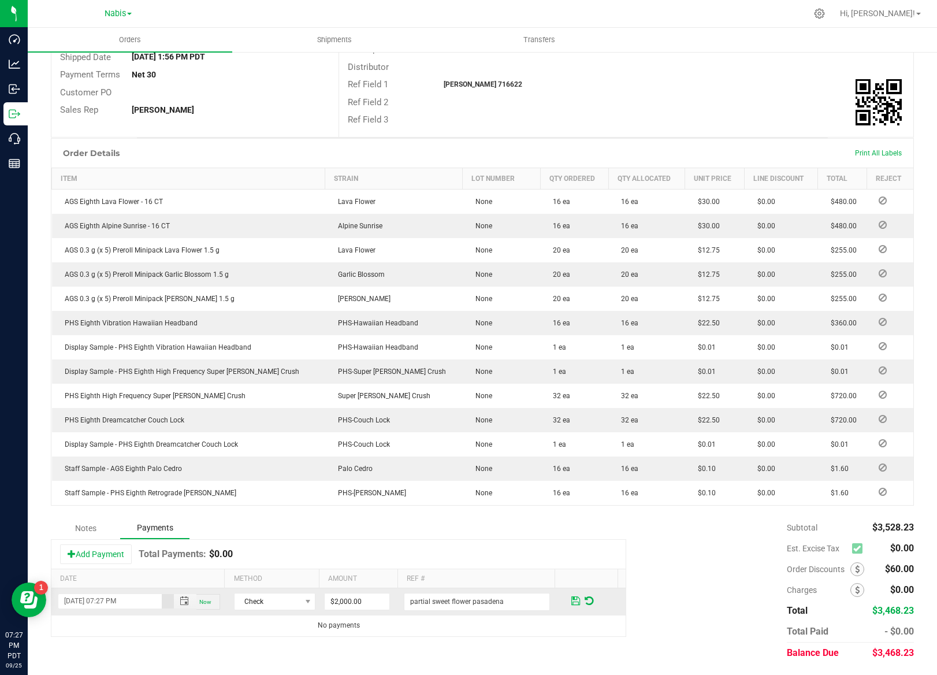
click at [572, 603] on span at bounding box center [576, 601] width 9 height 10
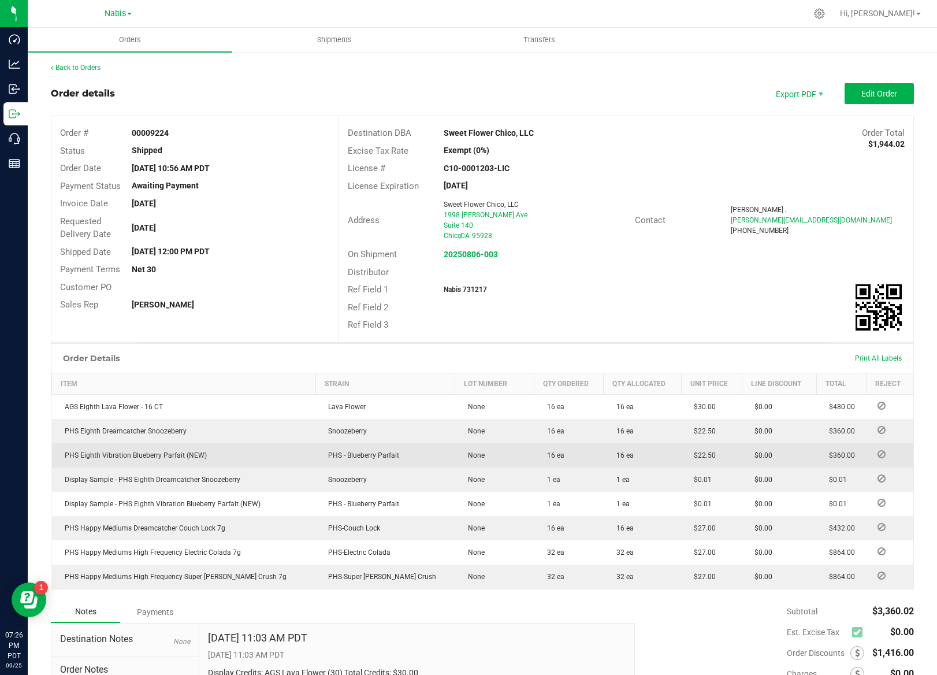
scroll to position [116, 0]
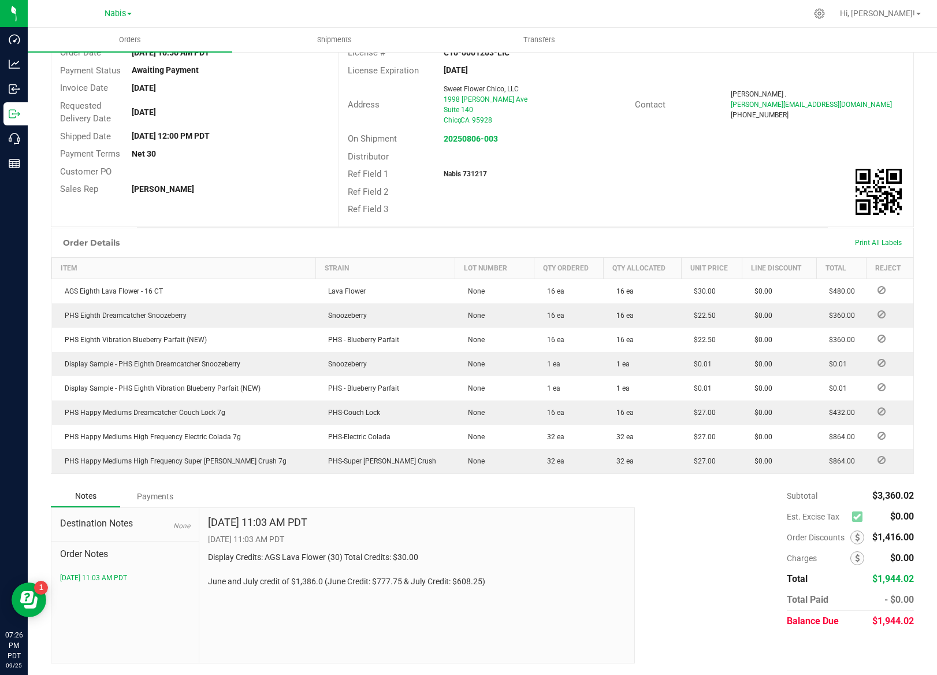
click at [176, 503] on div "Payments" at bounding box center [154, 496] width 69 height 21
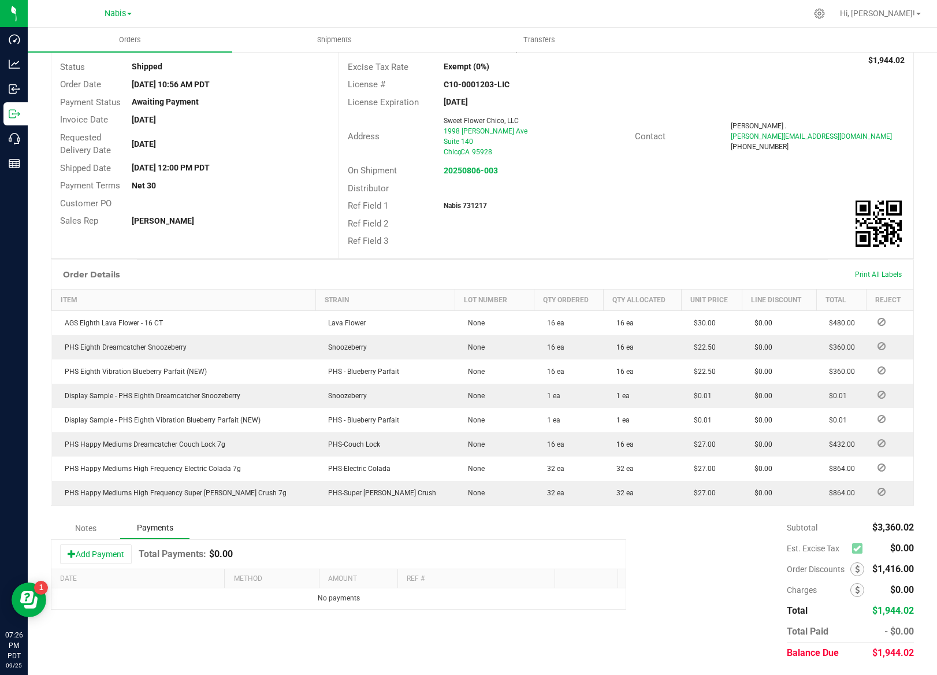
scroll to position [84, 0]
click at [116, 554] on button "Add Payment" at bounding box center [96, 554] width 72 height 20
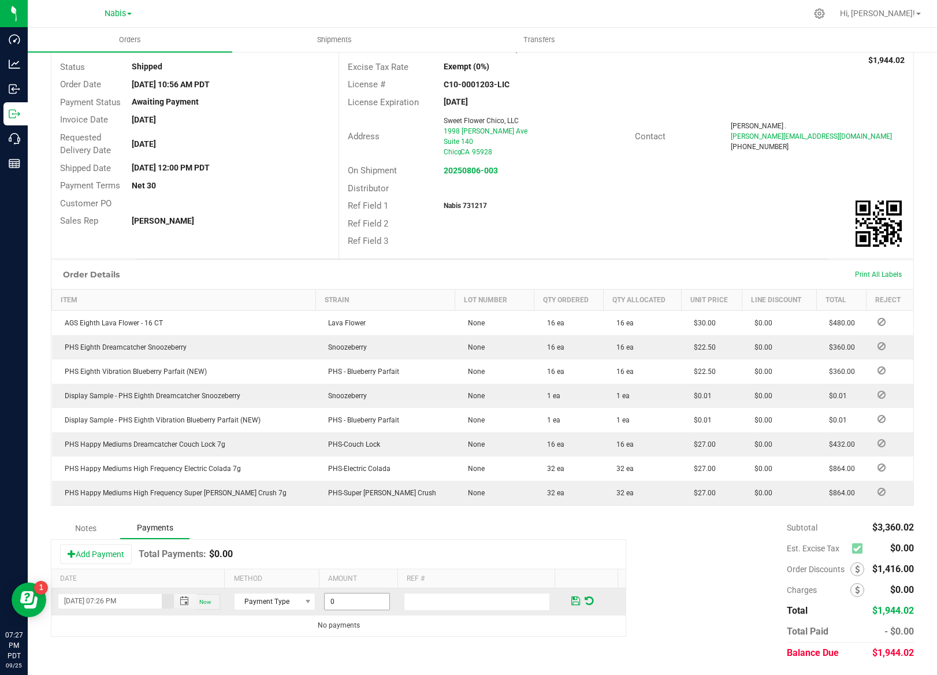
click at [357, 600] on input "0" at bounding box center [357, 602] width 65 height 16
paste input "1944.02"
type input "$1,944.02"
click at [509, 601] on input "text" at bounding box center [477, 602] width 146 height 18
paste input "Sweet Flower Chico"
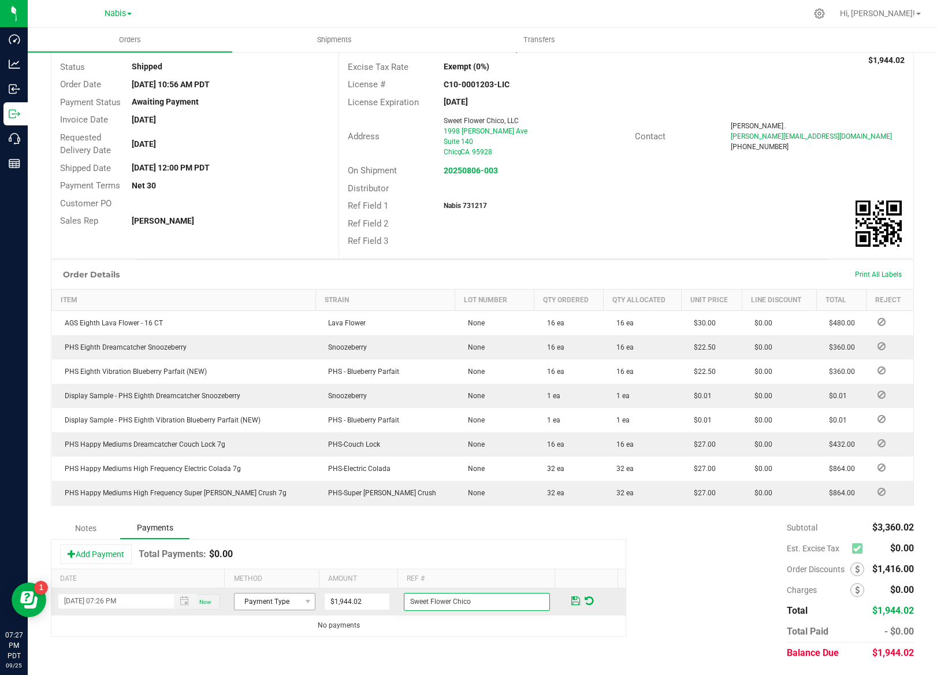
type input "Sweet Flower Chico"
click at [262, 601] on span "Payment Type" at bounding box center [268, 602] width 66 height 16
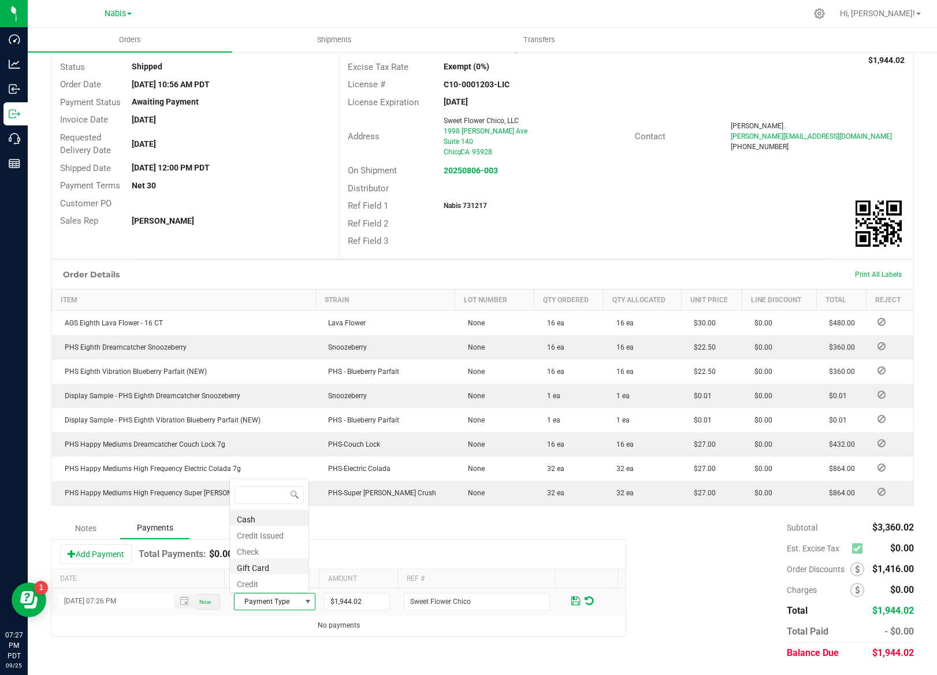
scroll to position [17, 79]
click at [259, 551] on li "Check" at bounding box center [269, 550] width 79 height 16
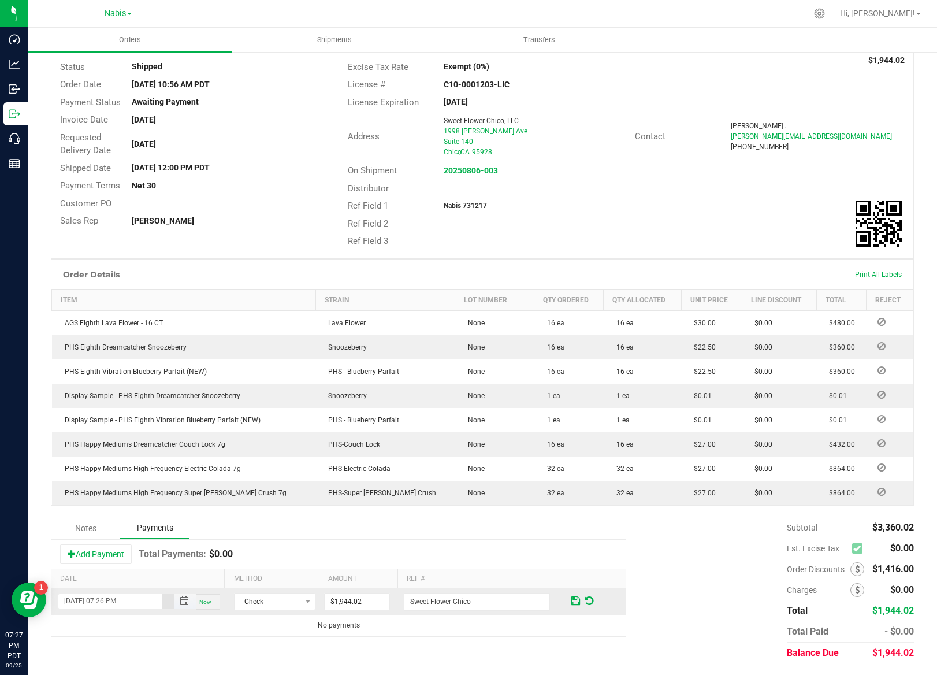
click at [75, 602] on input "09/25/2025 07:26 PM" at bounding box center [109, 601] width 103 height 14
type input "09/19/2025 07:26 PM"
click at [572, 602] on span at bounding box center [576, 601] width 9 height 10
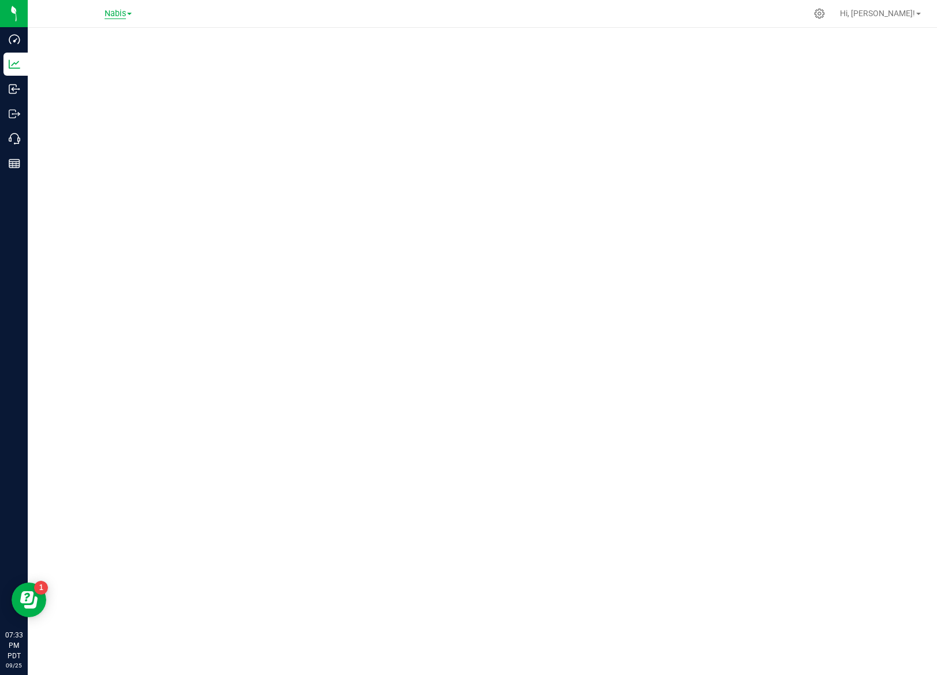
click at [125, 17] on span "Nabis" at bounding box center [115, 14] width 21 height 10
click at [109, 43] on link "MSR Supply" at bounding box center [118, 41] width 169 height 16
click at [109, 16] on span "MSR Supply" at bounding box center [115, 14] width 46 height 10
click at [93, 54] on link "MSR Supply, DBA Vantage Point Distribution" at bounding box center [118, 57] width 169 height 16
